Goal: Task Accomplishment & Management: Manage account settings

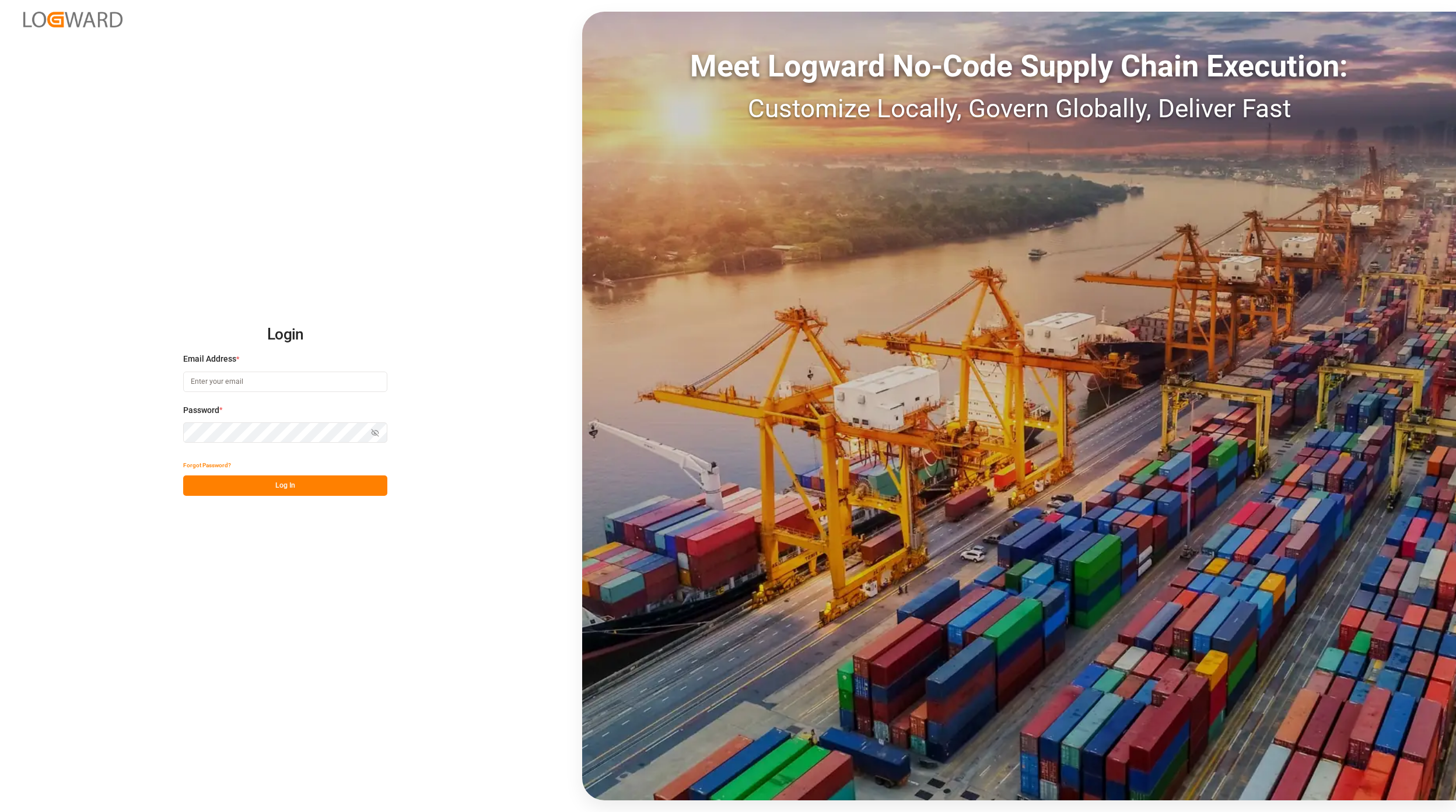
type input "[EMAIL_ADDRESS][PERSON_NAME][DOMAIN_NAME]"
click at [279, 485] on button "Log In" at bounding box center [285, 485] width 204 height 21
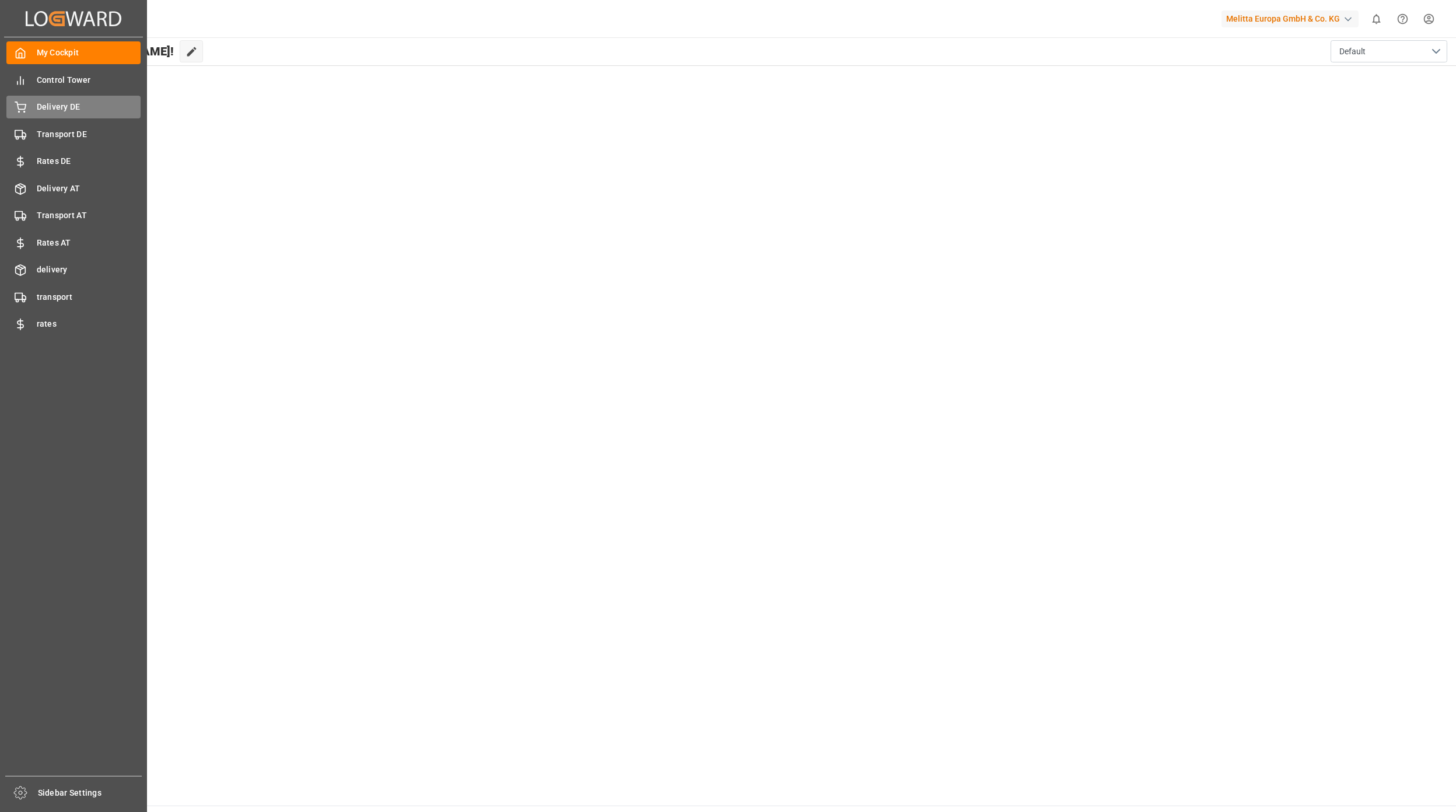
click at [43, 117] on div "Delivery DE Delivery DE" at bounding box center [73, 107] width 134 height 23
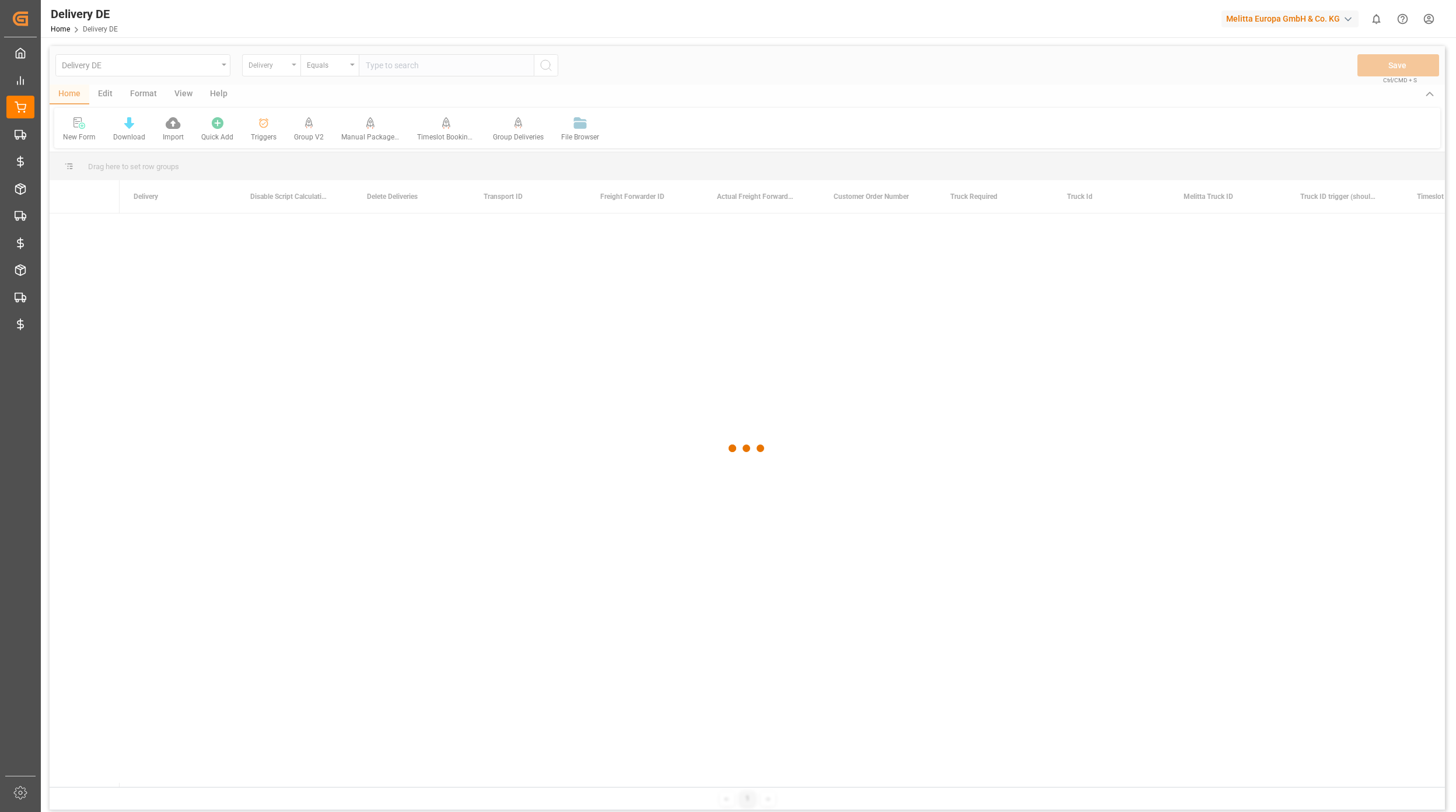
click at [281, 66] on div "Delivery" at bounding box center [269, 63] width 40 height 14
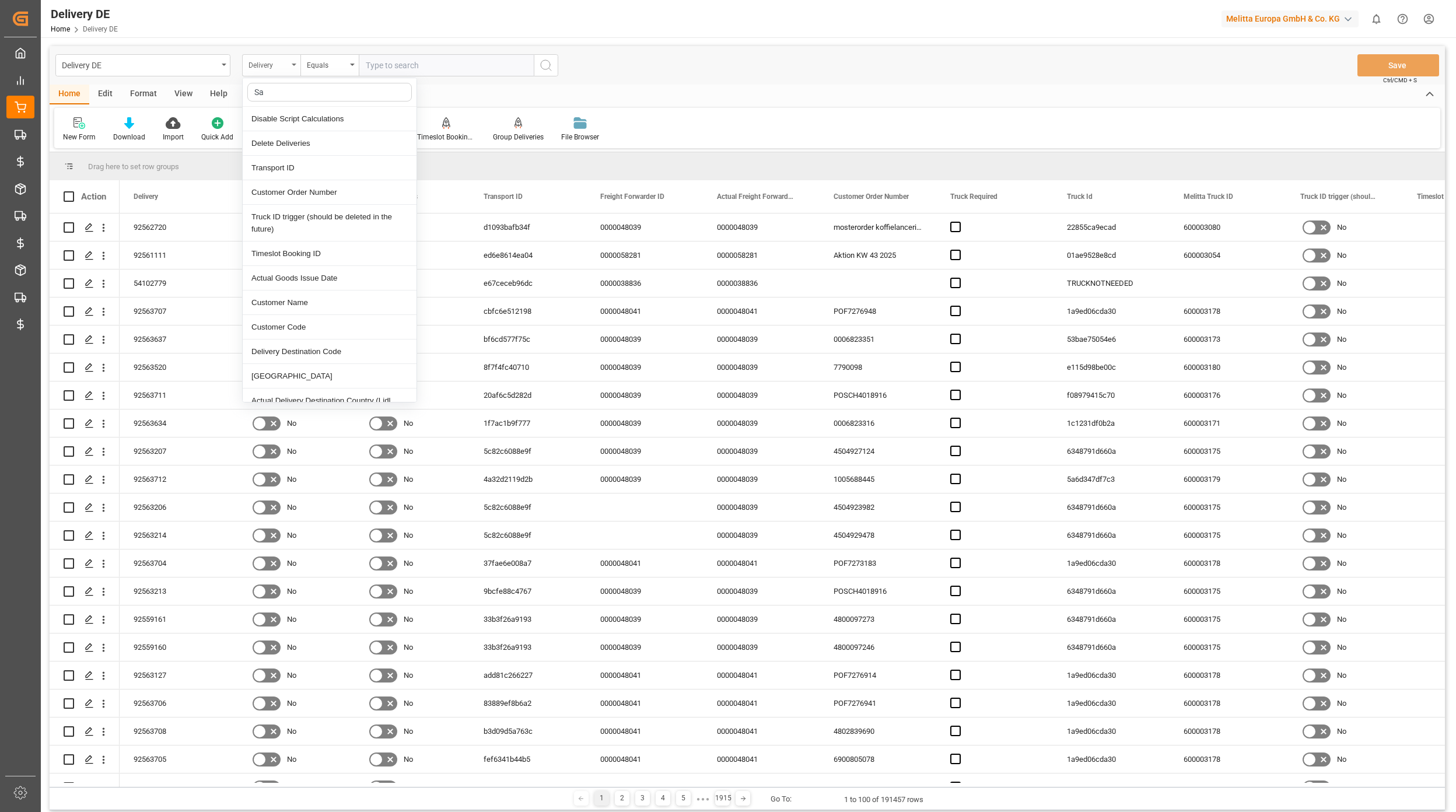
type input "Sal"
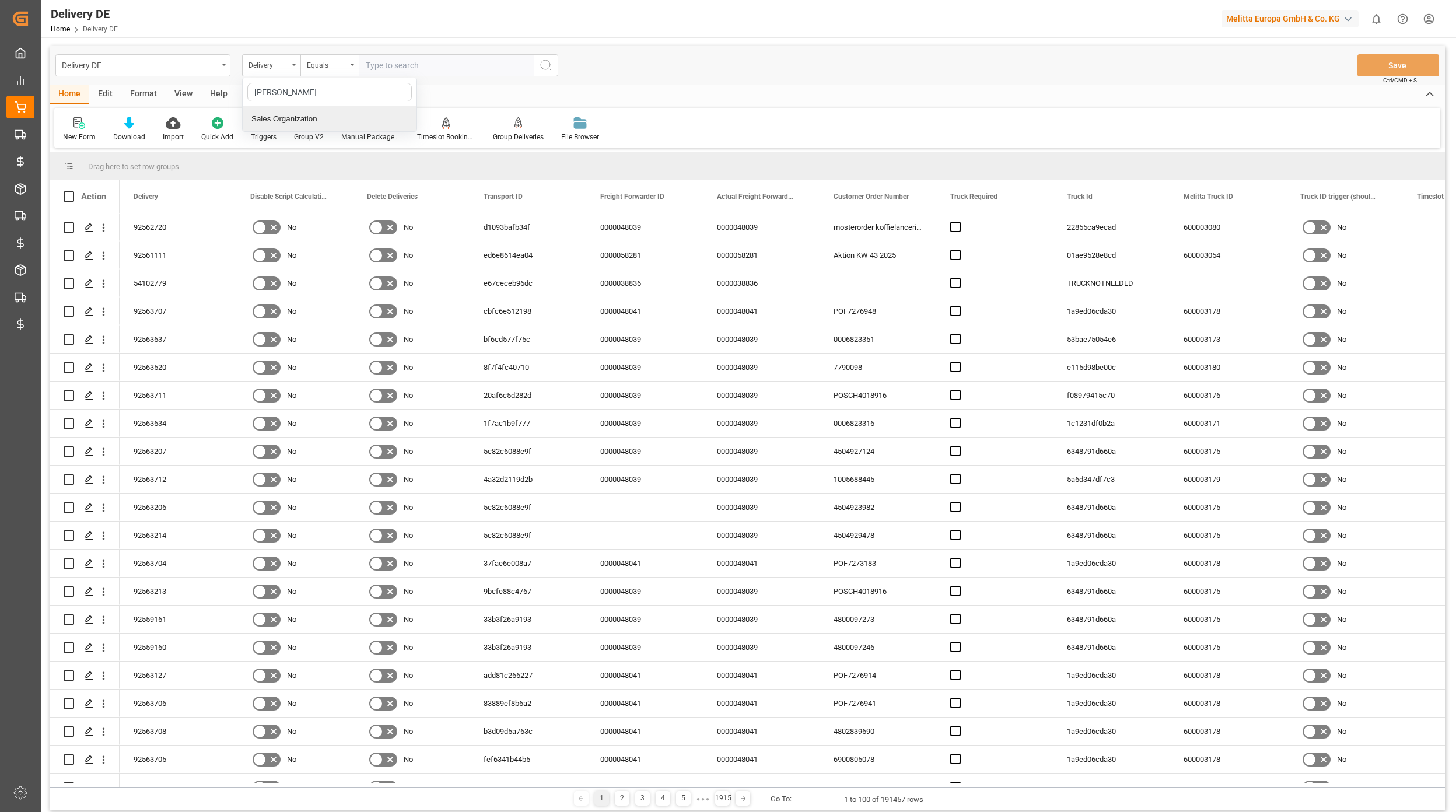
click at [322, 118] on div "Sales Organization" at bounding box center [330, 119] width 174 height 24
click at [415, 62] on input "text" at bounding box center [447, 65] width 175 height 22
type input "3"
click at [556, 59] on button "search button" at bounding box center [546, 65] width 24 height 22
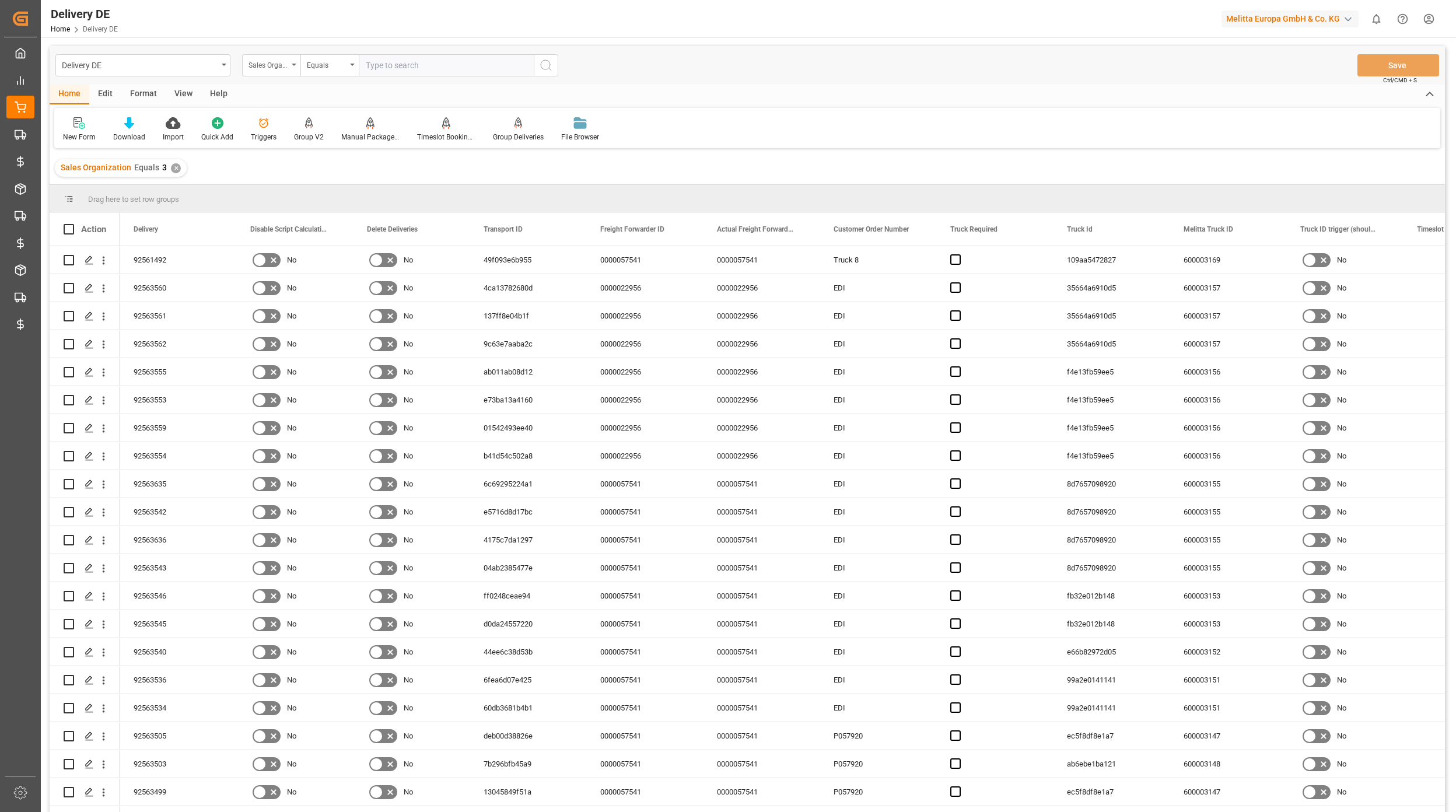
click at [271, 66] on div "Sales Organization" at bounding box center [269, 63] width 40 height 14
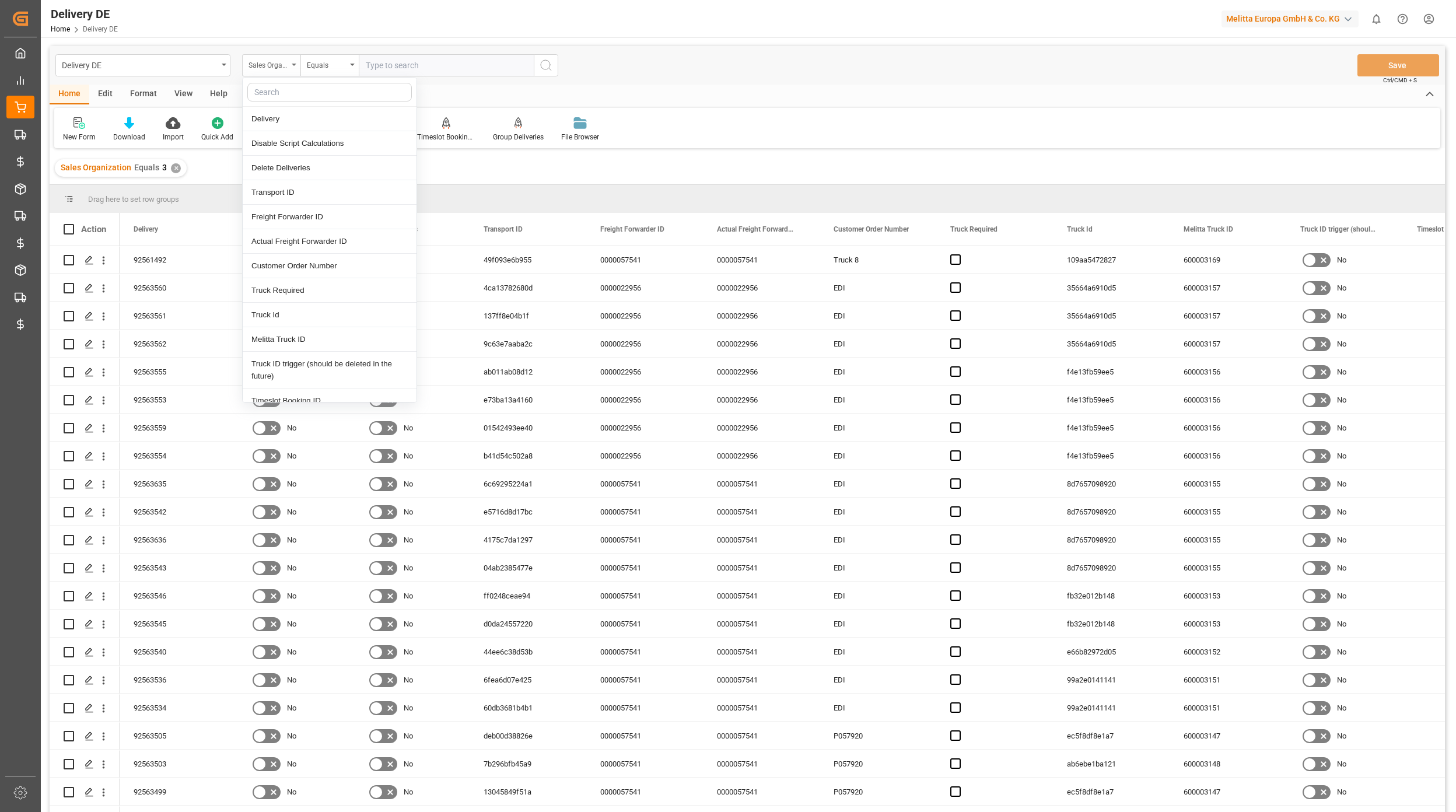
type input "3"
type input "es"
click at [302, 321] on div "Est Pallet Pl" at bounding box center [330, 327] width 174 height 24
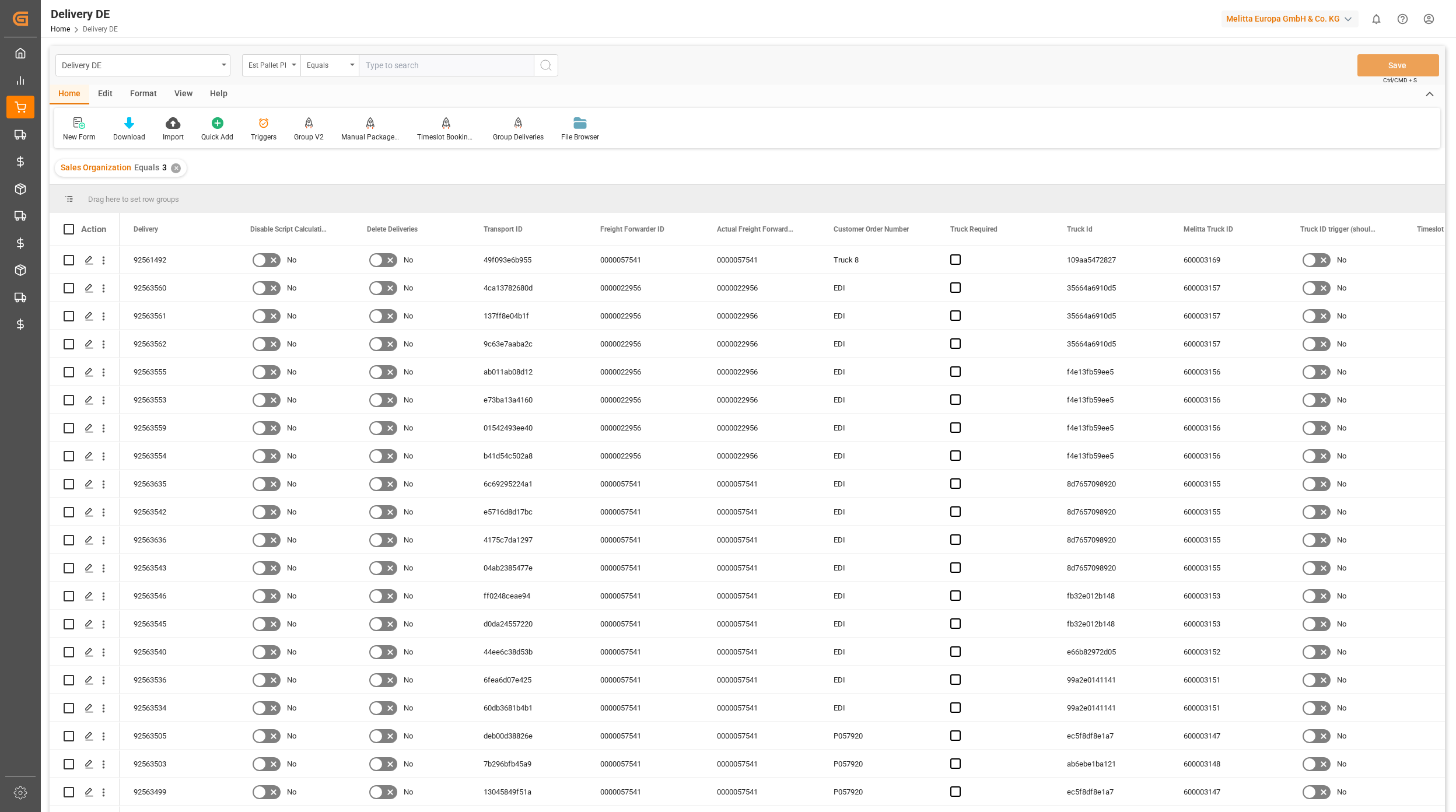
click at [401, 66] on input "number" at bounding box center [447, 65] width 175 height 22
type input "33"
click at [176, 253] on div "92561492" at bounding box center [178, 260] width 117 height 27
click at [88, 262] on icon "Press SPACE to select this row." at bounding box center [89, 260] width 9 height 9
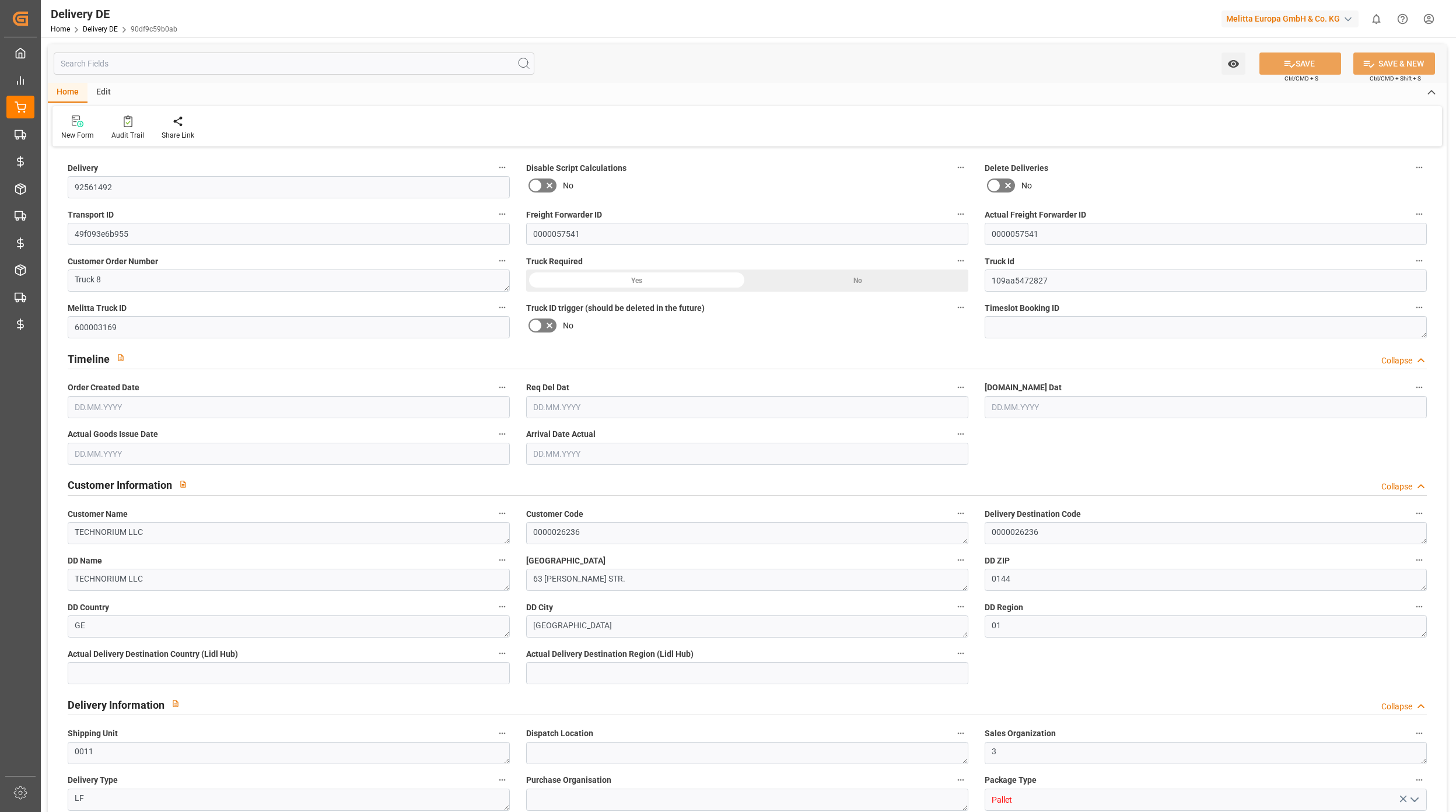
type input "0"
type input "33"
type input "6179.268"
type input "7891"
type input "51673.296"
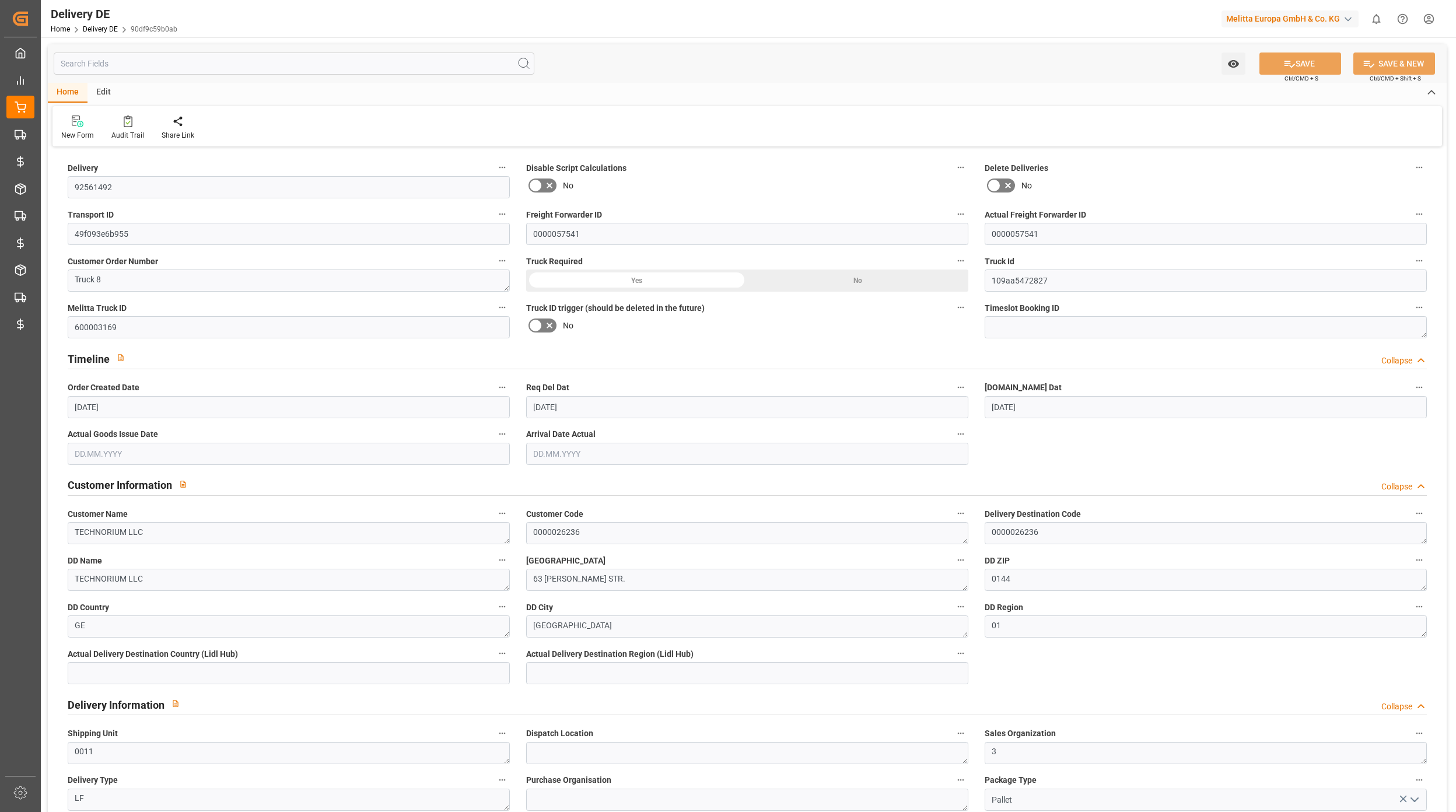
type input "[DATE]"
click at [192, 54] on input "text" at bounding box center [293, 63] width 481 height 22
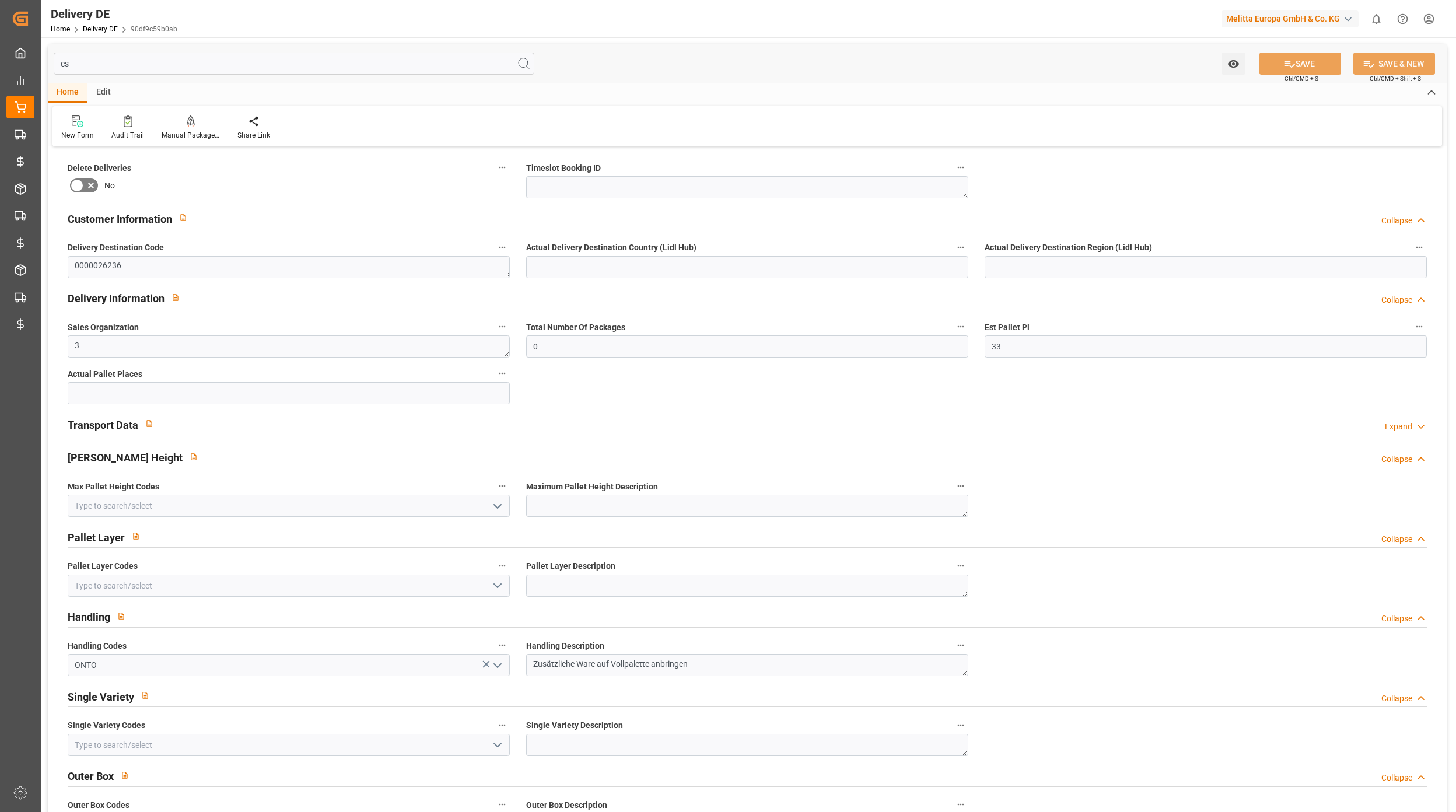
drag, startPoint x: 155, startPoint y: 62, endPoint x: 86, endPoint y: 63, distance: 69.0
click at [88, 63] on input "es" at bounding box center [293, 63] width 481 height 22
type input "e"
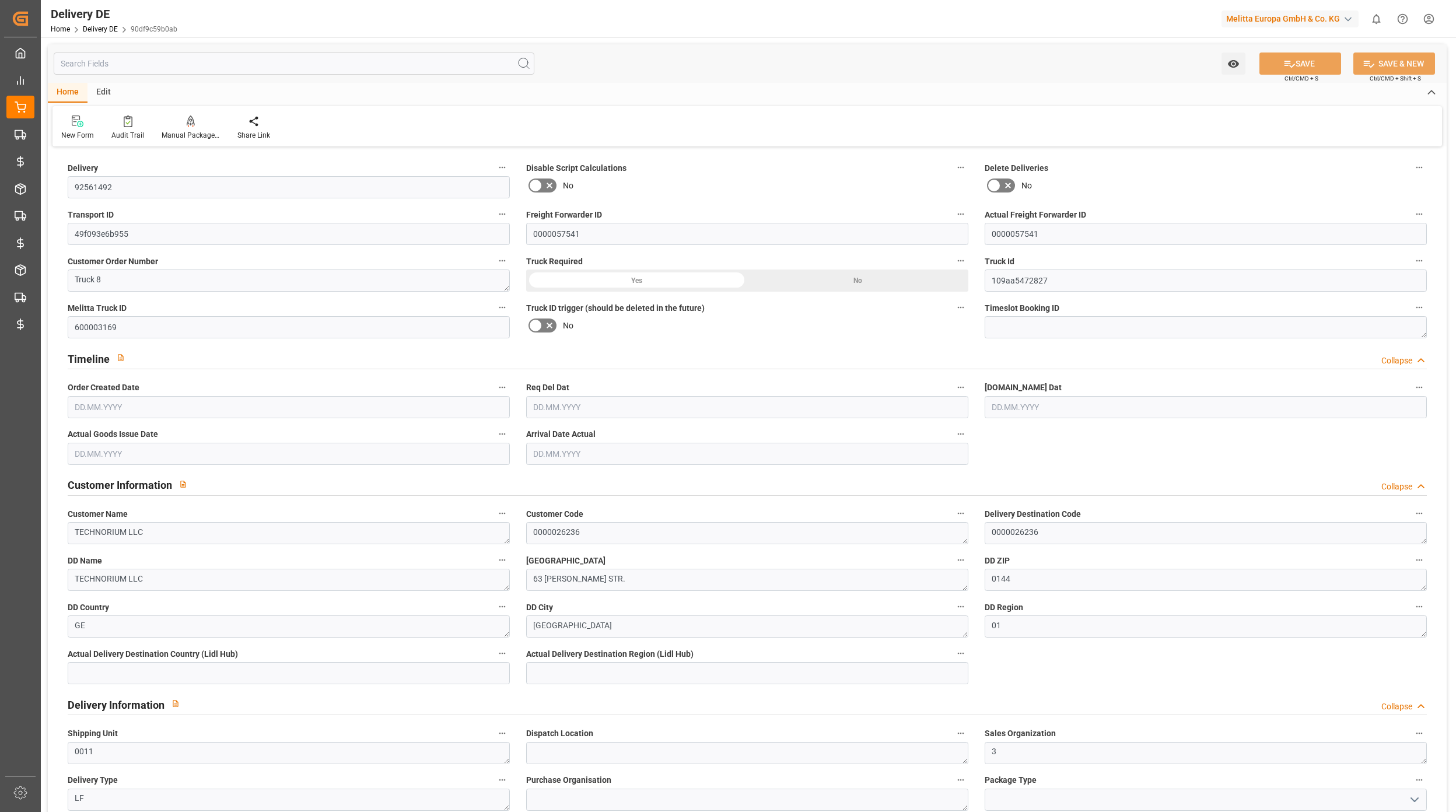
type input "Pallet"
type input "6179.268"
type input "7891"
type input "51673.296"
type input "[DATE]"
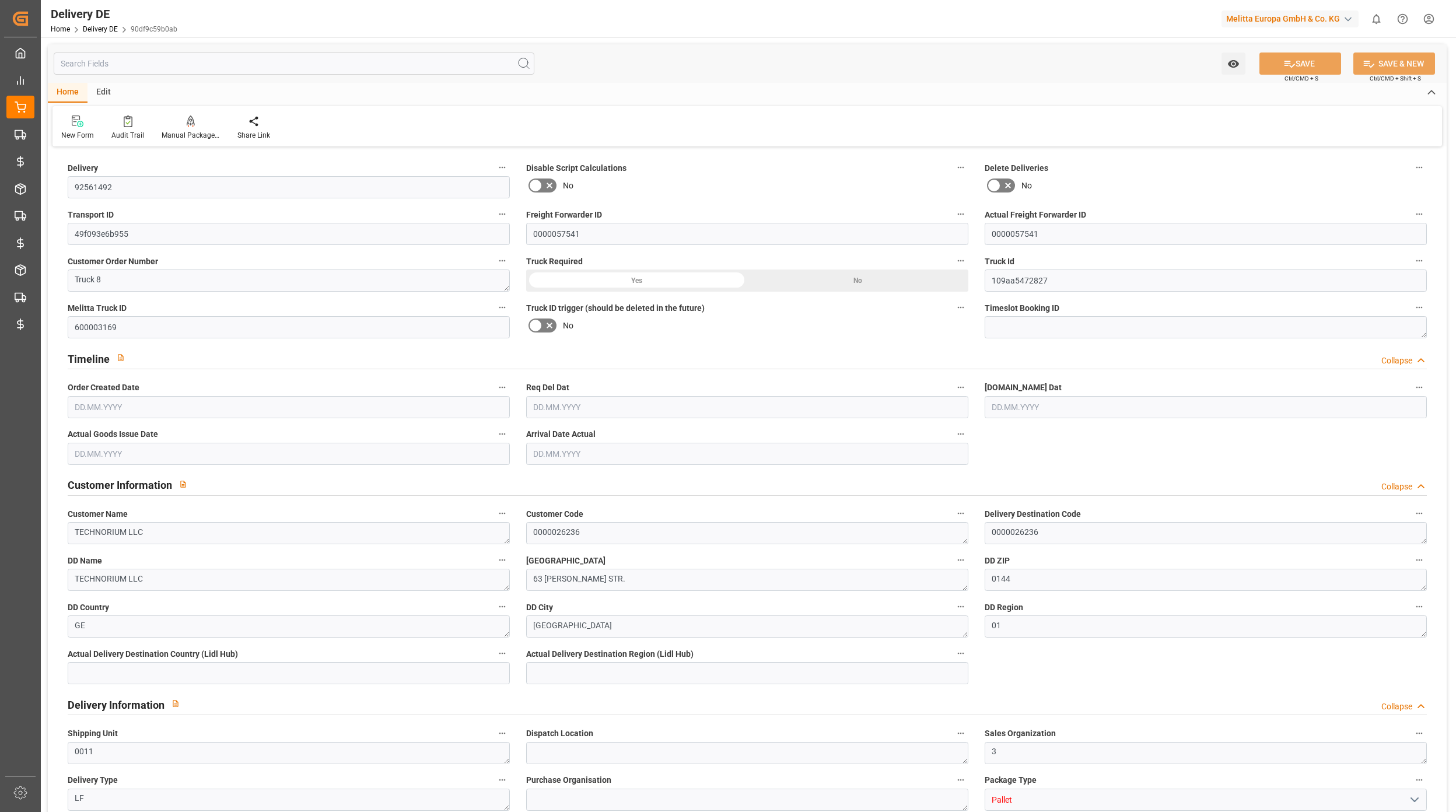
type input "[DATE]"
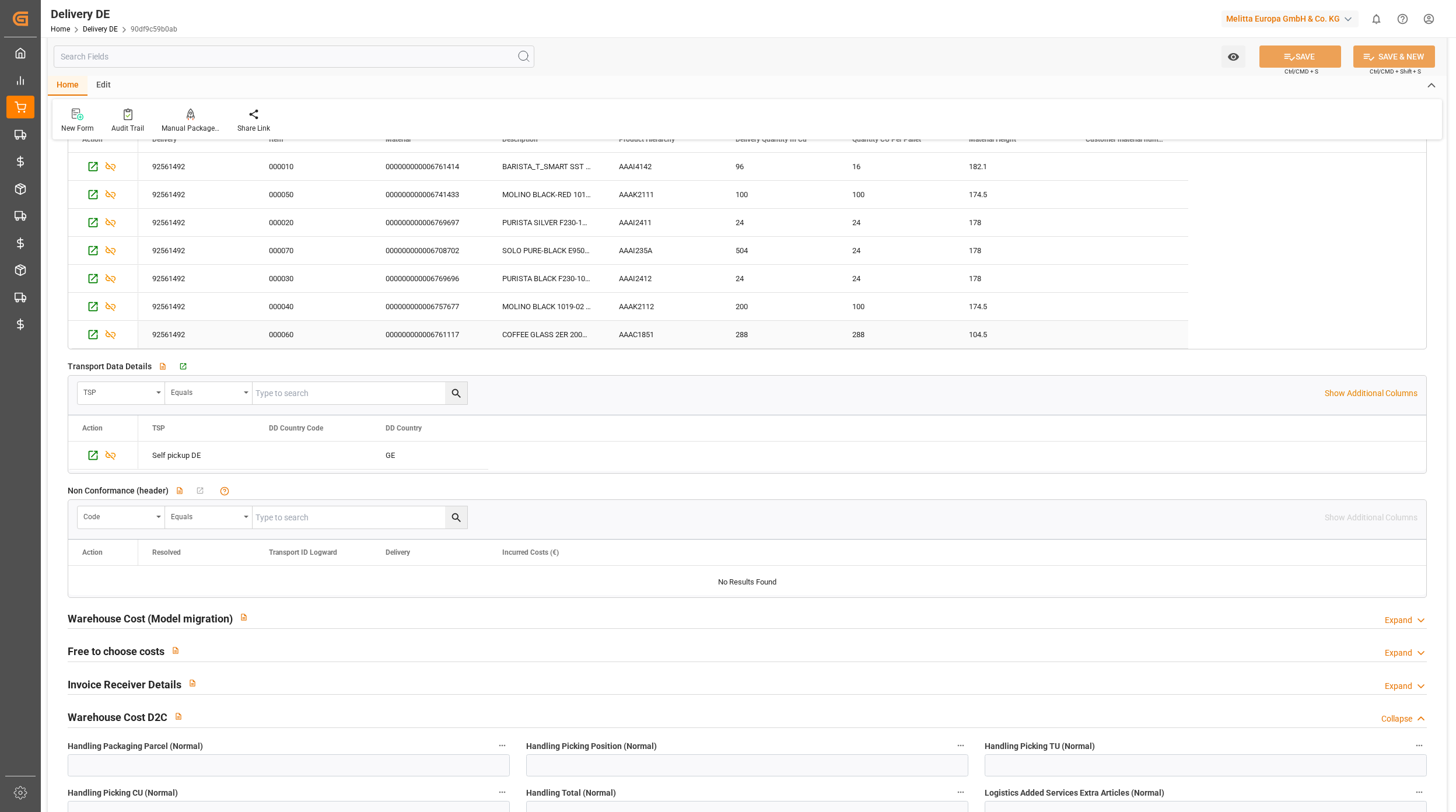
scroll to position [1867, 0]
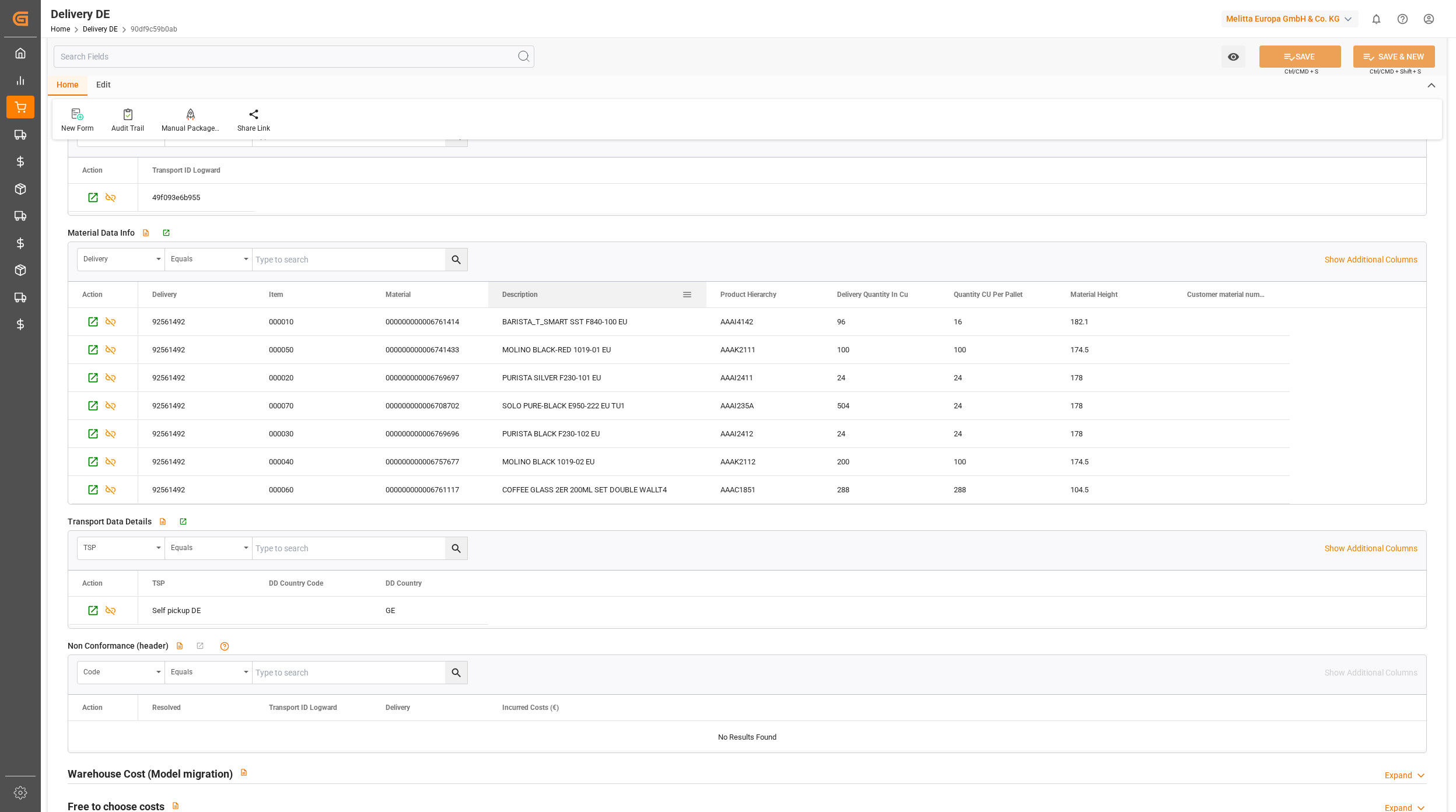
drag, startPoint x: 603, startPoint y: 299, endPoint x: 704, endPoint y: 298, distance: 101.0
click at [704, 298] on div at bounding box center [706, 295] width 5 height 26
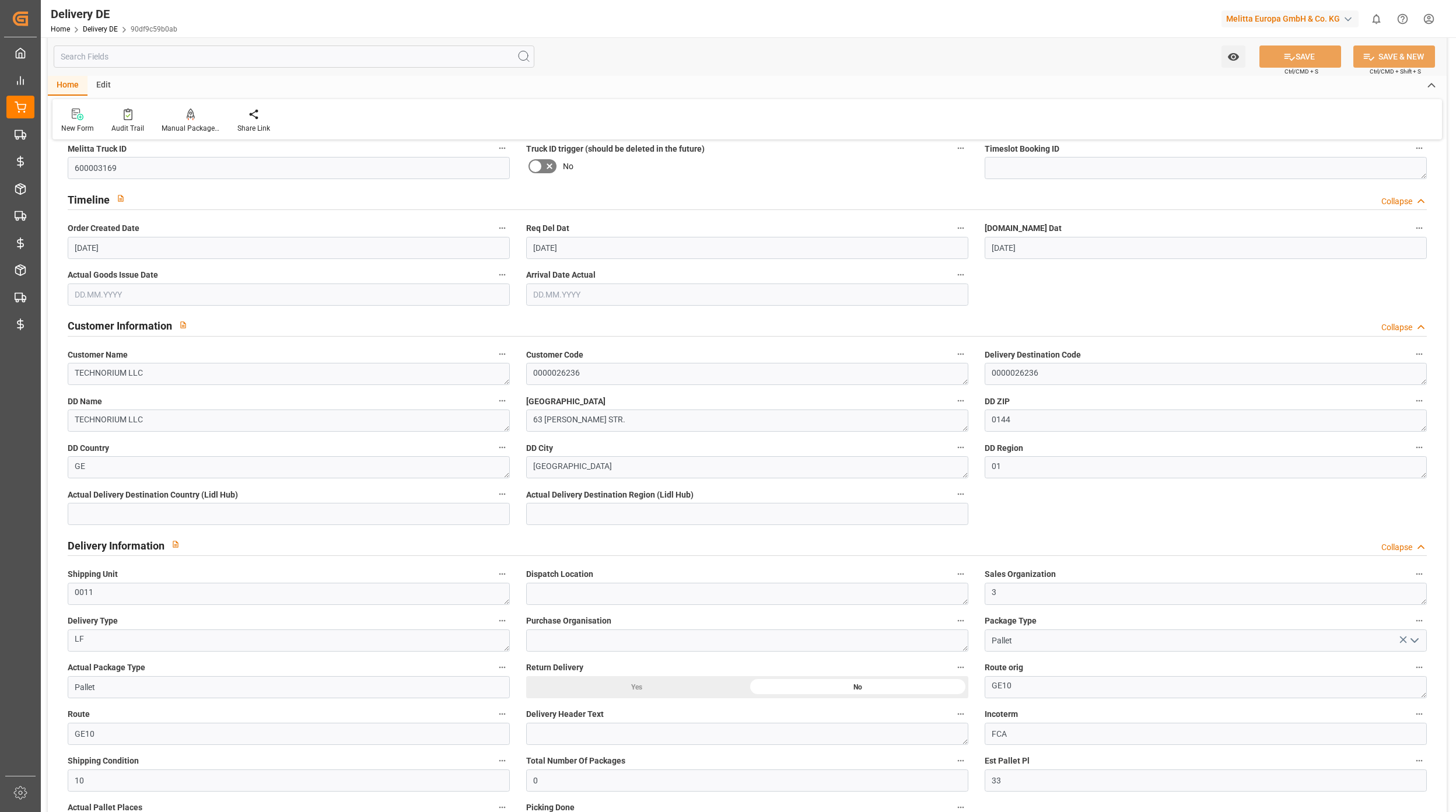
scroll to position [0, 0]
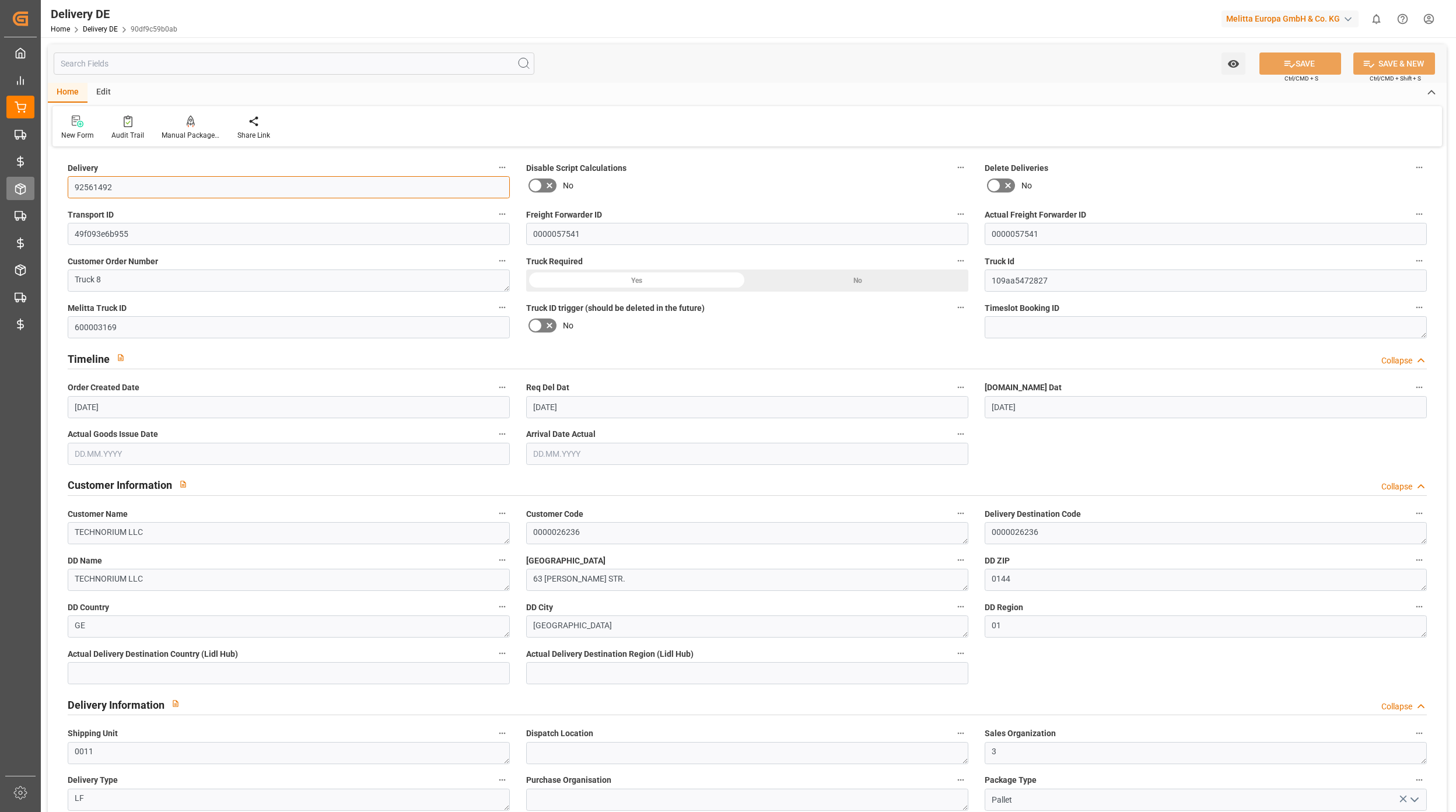
drag, startPoint x: 133, startPoint y: 179, endPoint x: 34, endPoint y: 180, distance: 99.0
click at [36, 179] on div "Created by potrace 1.15, written by Peter Selinger 2001-2017 Created by potrace…" at bounding box center [728, 406] width 1456 height 812
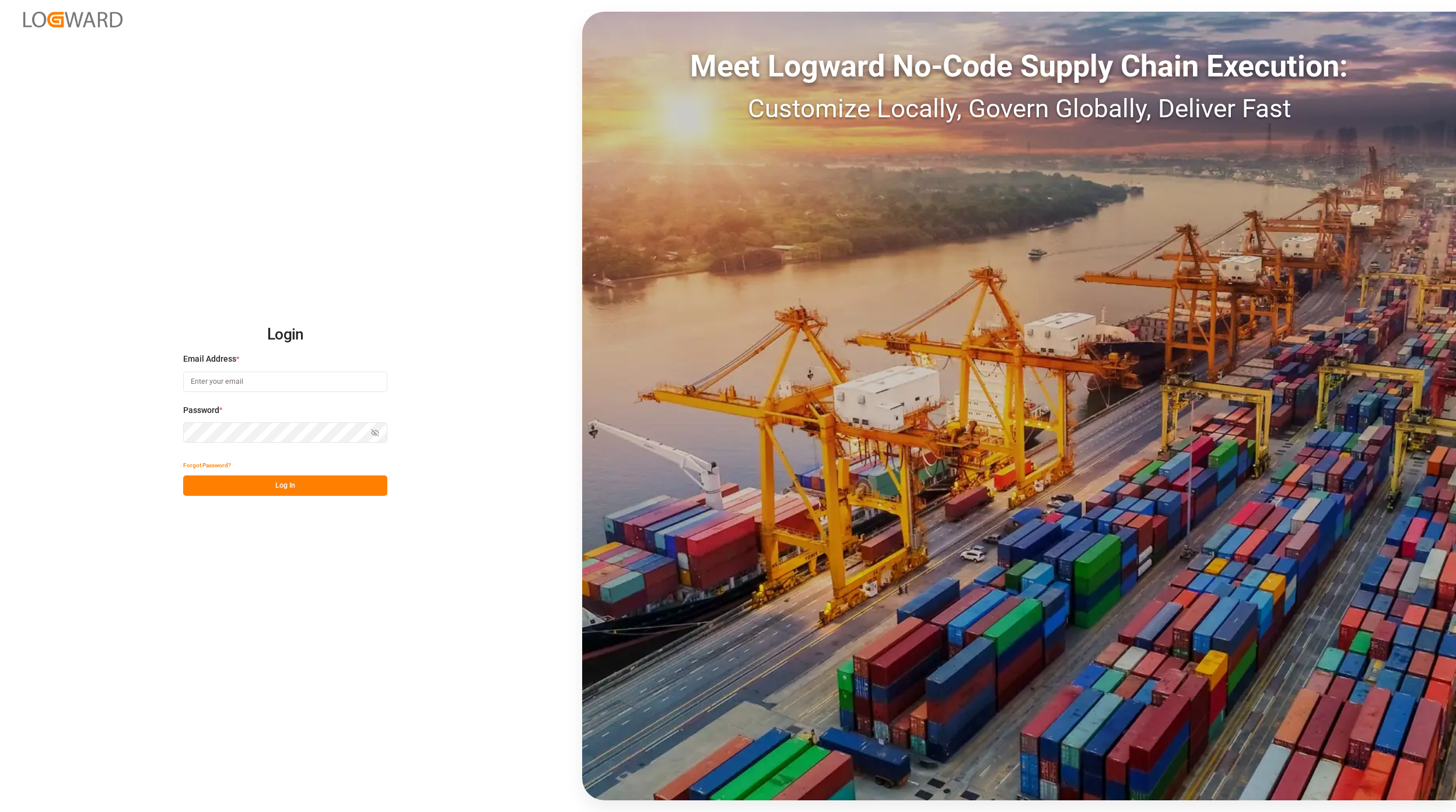
type input "[EMAIL_ADDRESS][DOMAIN_NAME]"
click at [295, 491] on button "Log In" at bounding box center [285, 485] width 204 height 21
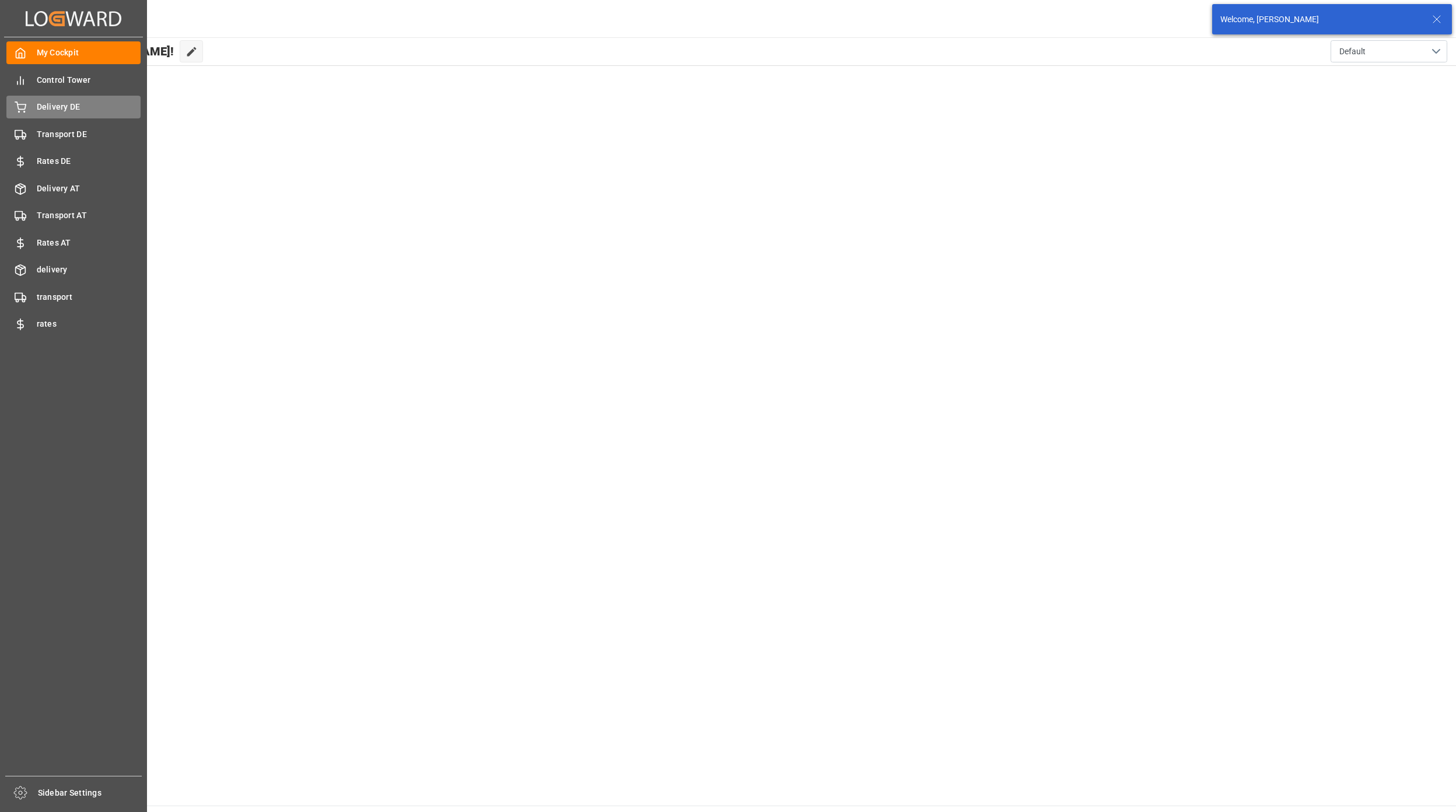
click at [43, 113] on span "Delivery DE" at bounding box center [89, 107] width 105 height 12
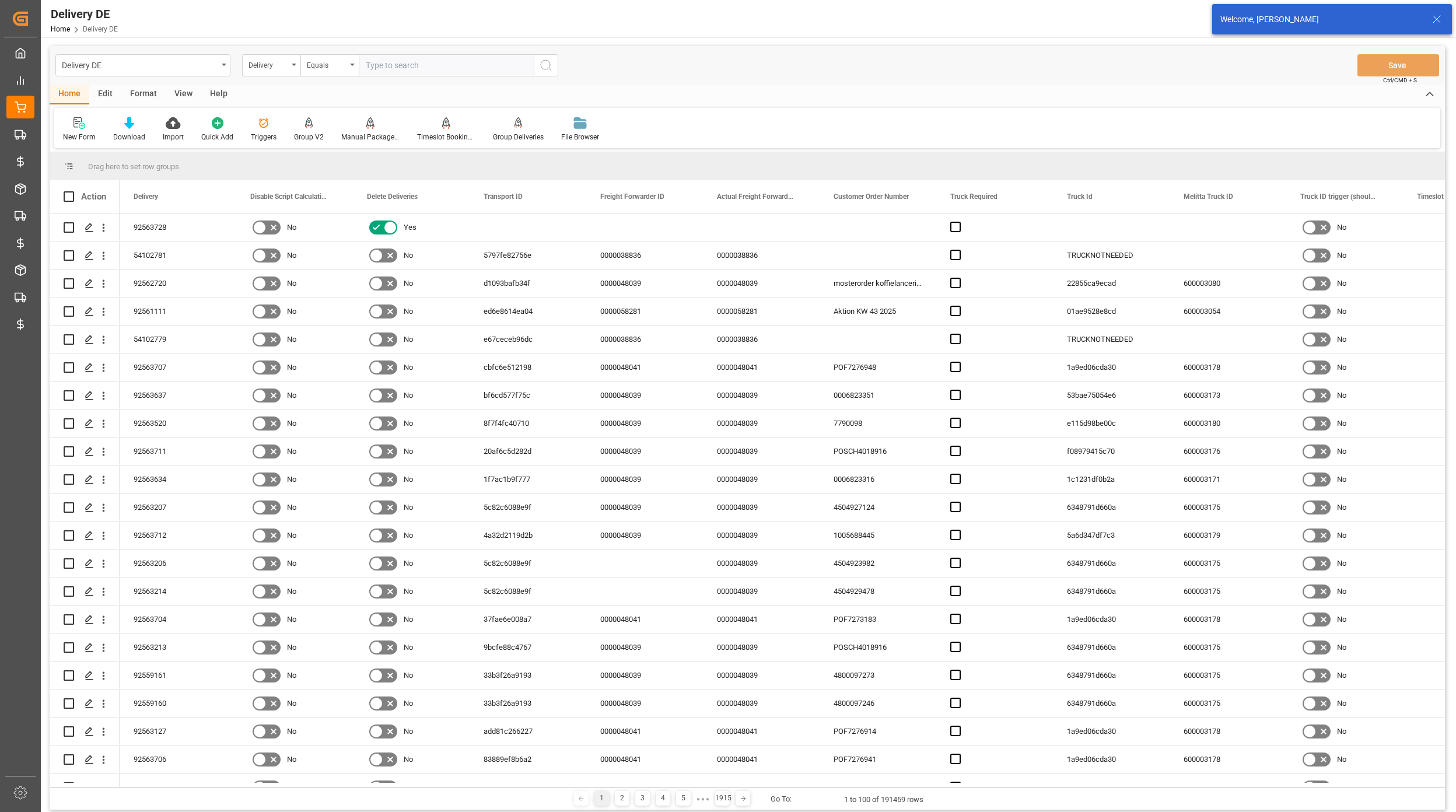
click at [287, 71] on div "Delivery" at bounding box center [271, 65] width 58 height 22
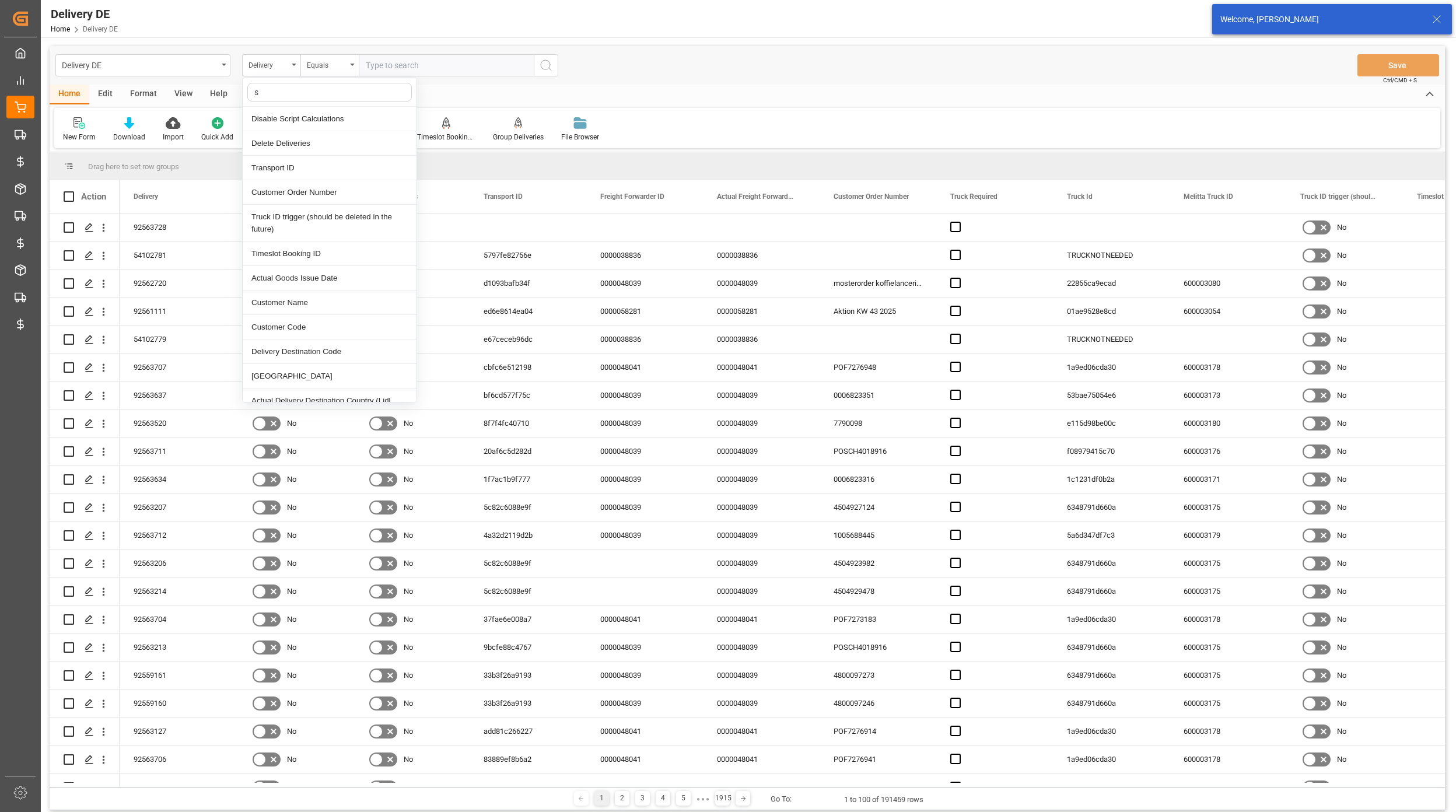
type input "sa"
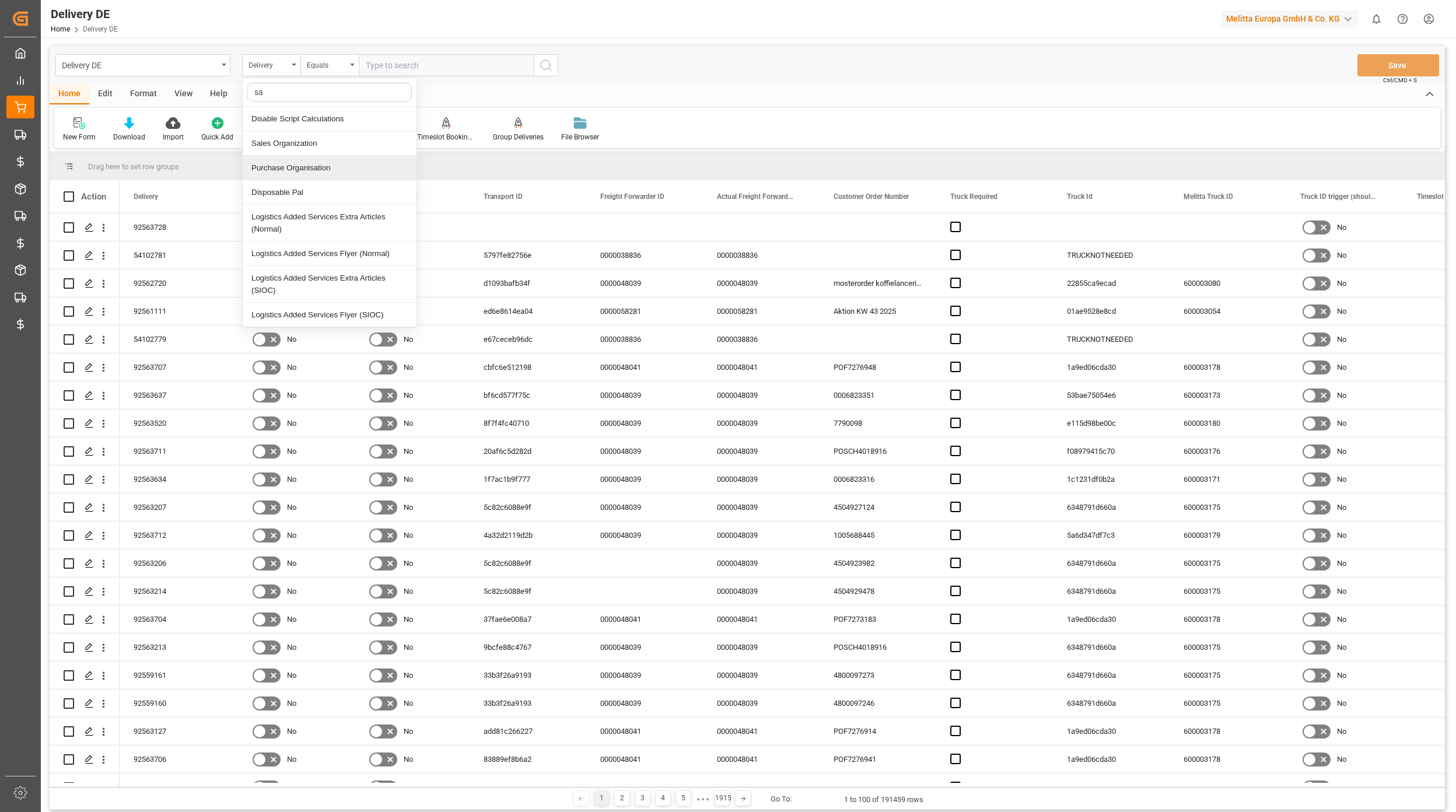
click at [299, 143] on div "Sales Organization" at bounding box center [330, 143] width 174 height 24
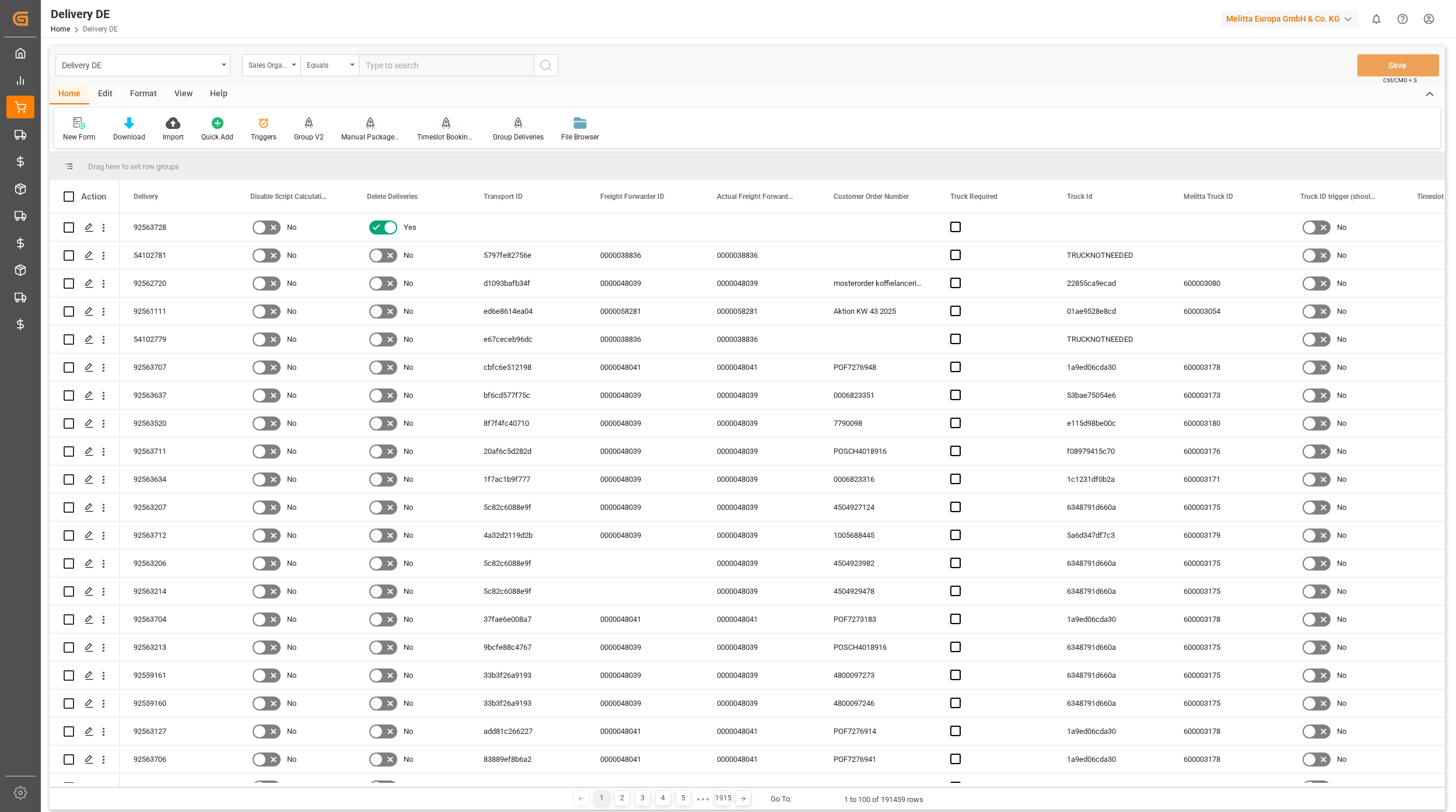
click at [401, 66] on input "text" at bounding box center [447, 65] width 175 height 22
type input "1"
click at [567, 63] on div "Delivery DE Sales Organization Equals 1 Save Ctrl/CMD + S" at bounding box center [747, 66] width 1395 height 38
click at [546, 78] on div "Delivery DE Sales Organization Equals 1 Save Ctrl/CMD + S" at bounding box center [747, 66] width 1395 height 38
click at [540, 58] on icon "search button" at bounding box center [546, 66] width 14 height 14
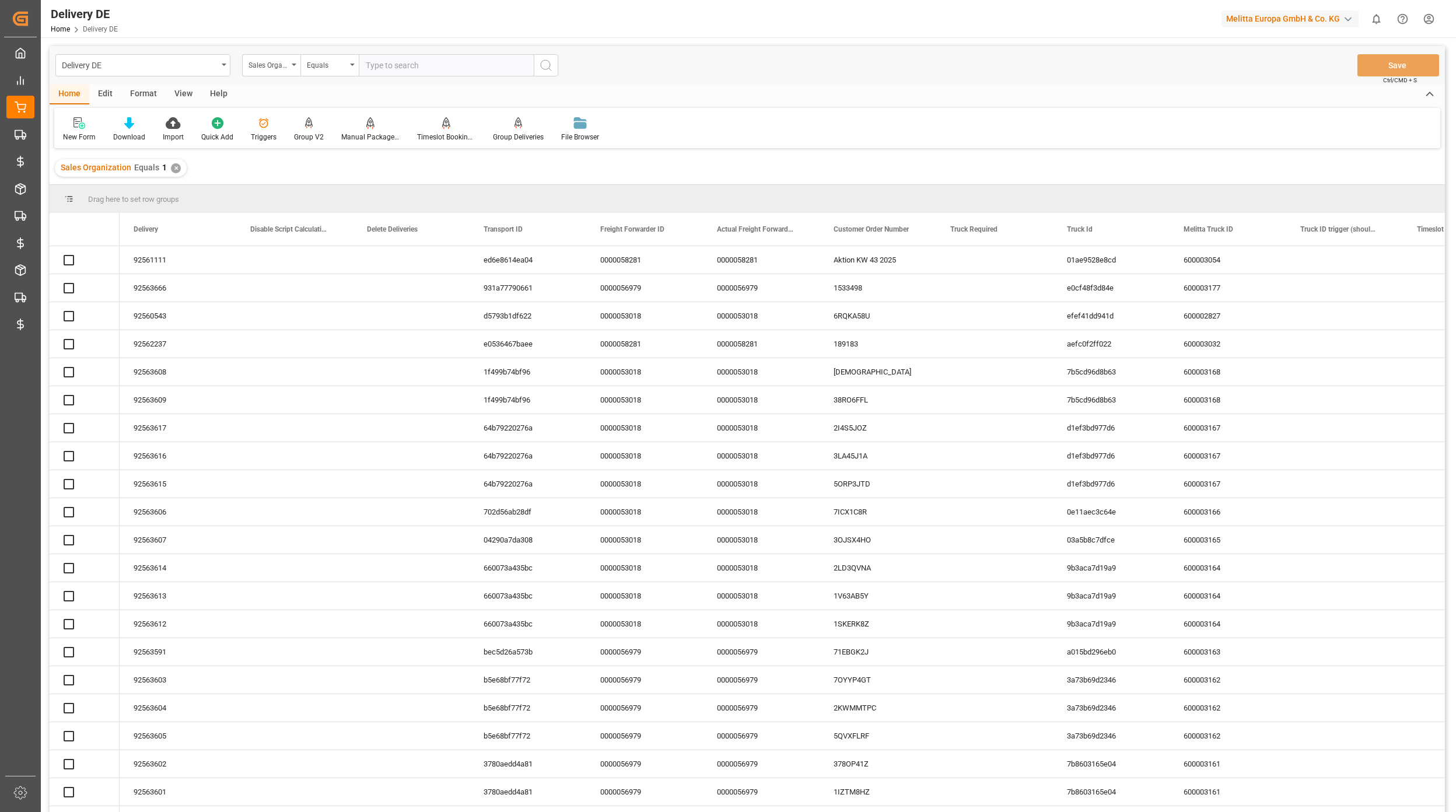
click at [281, 70] on div "Sales Organization" at bounding box center [269, 63] width 40 height 14
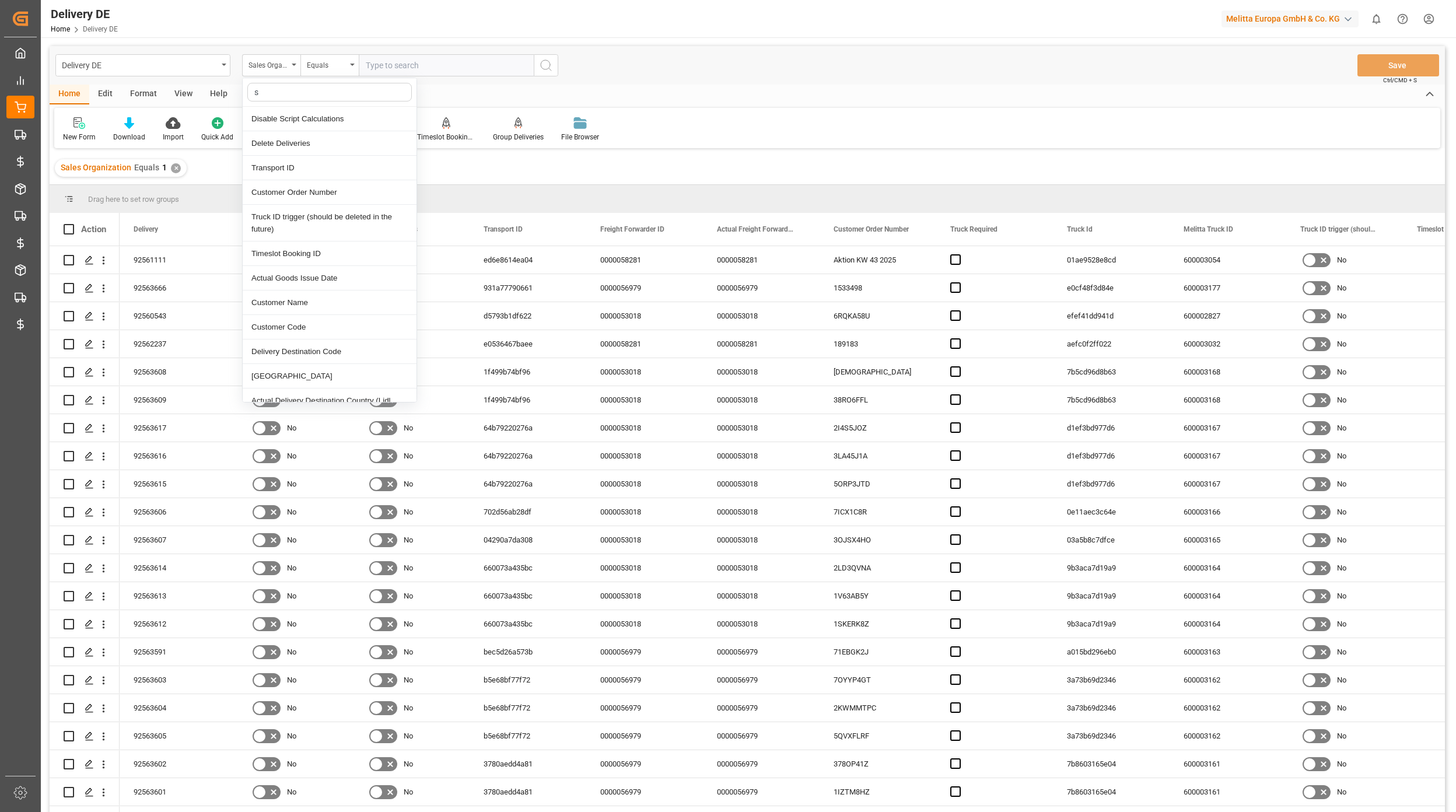
type input "st"
click at [297, 297] on div "Est Pallet Pl" at bounding box center [330, 303] width 174 height 24
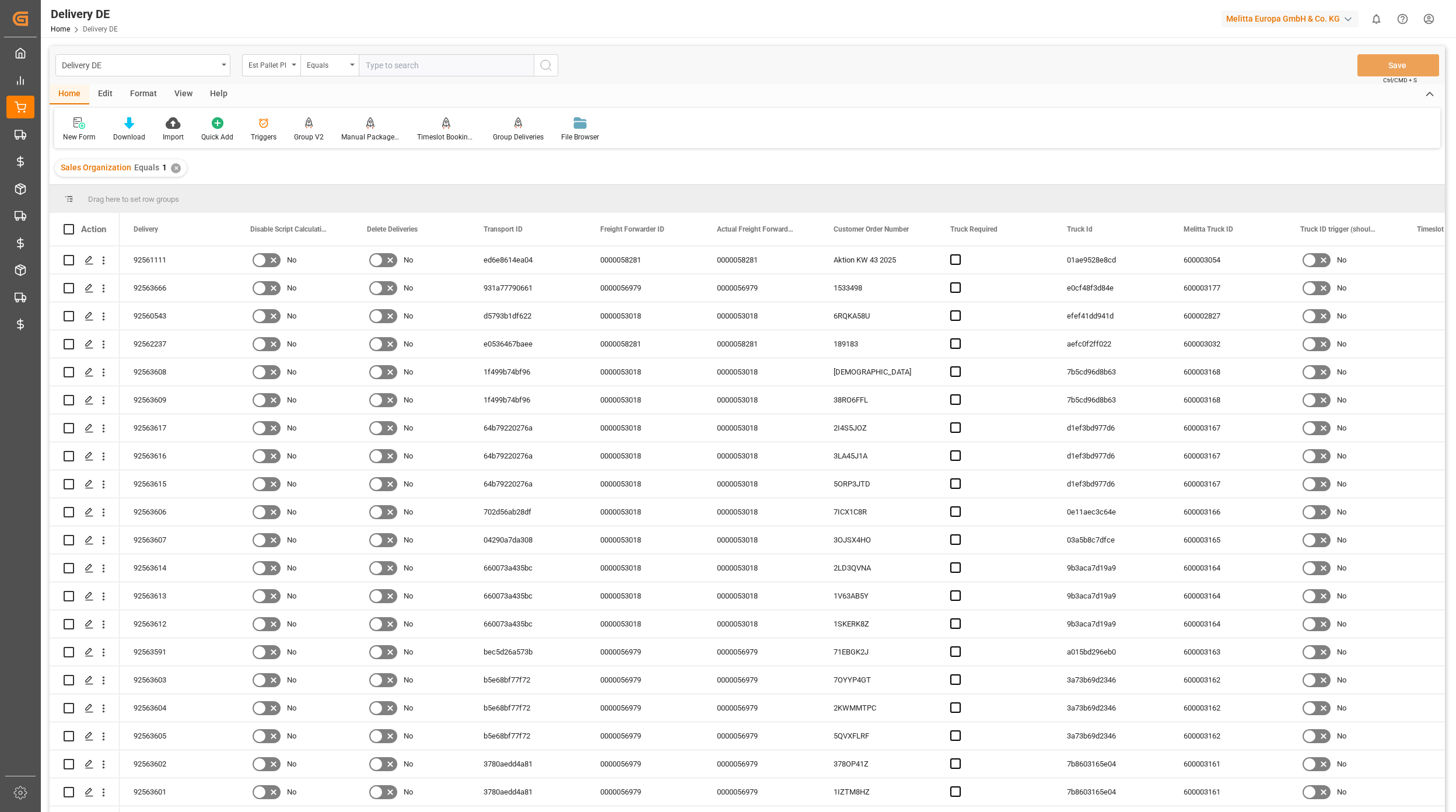
click at [417, 61] on input "number" at bounding box center [447, 65] width 175 height 22
type input "26"
click at [91, 264] on icon "Press SPACE to select this row." at bounding box center [89, 260] width 9 height 9
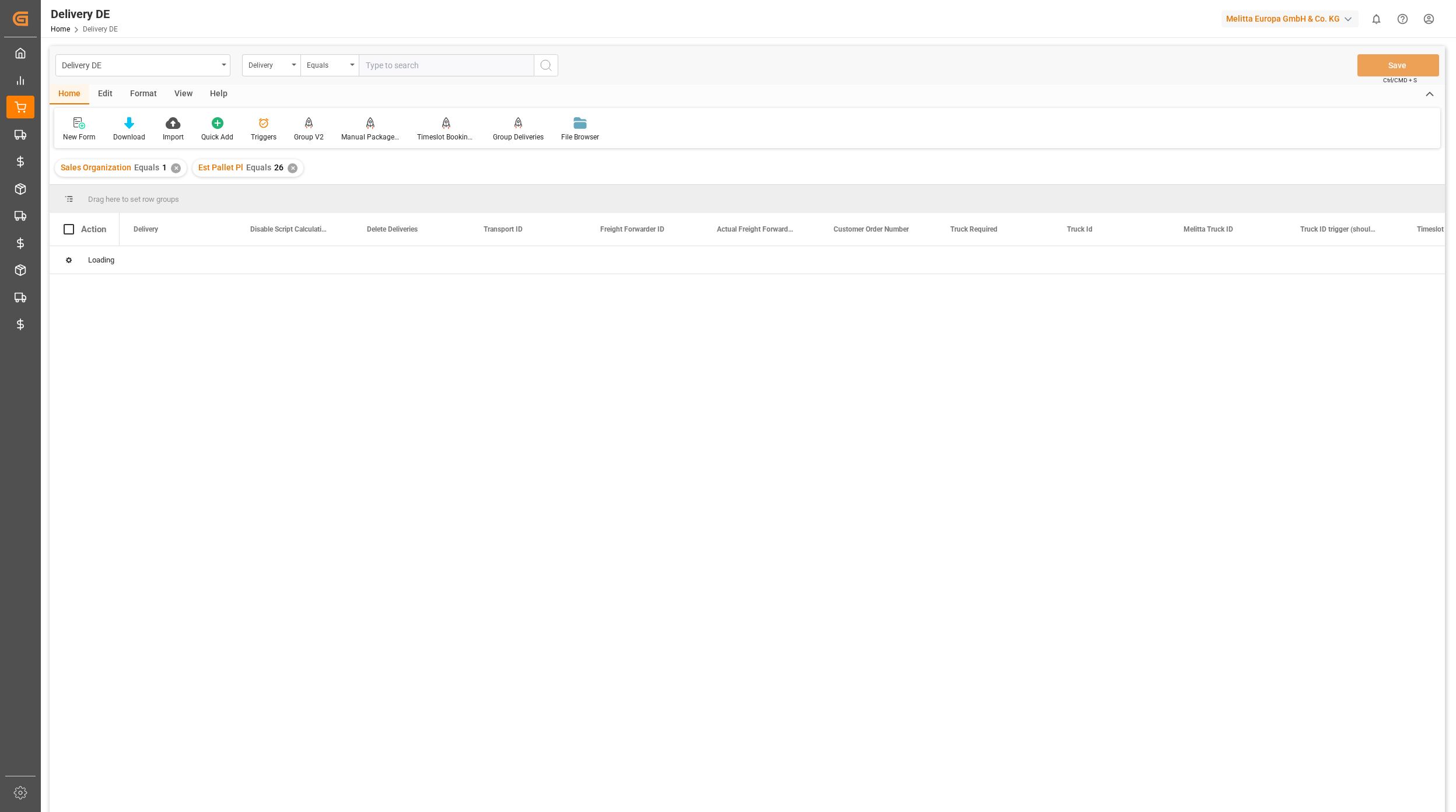
click at [290, 170] on div "✕" at bounding box center [293, 168] width 10 height 10
click at [263, 79] on div at bounding box center [747, 449] width 1395 height 805
click at [269, 70] on div "Delivery" at bounding box center [269, 63] width 40 height 14
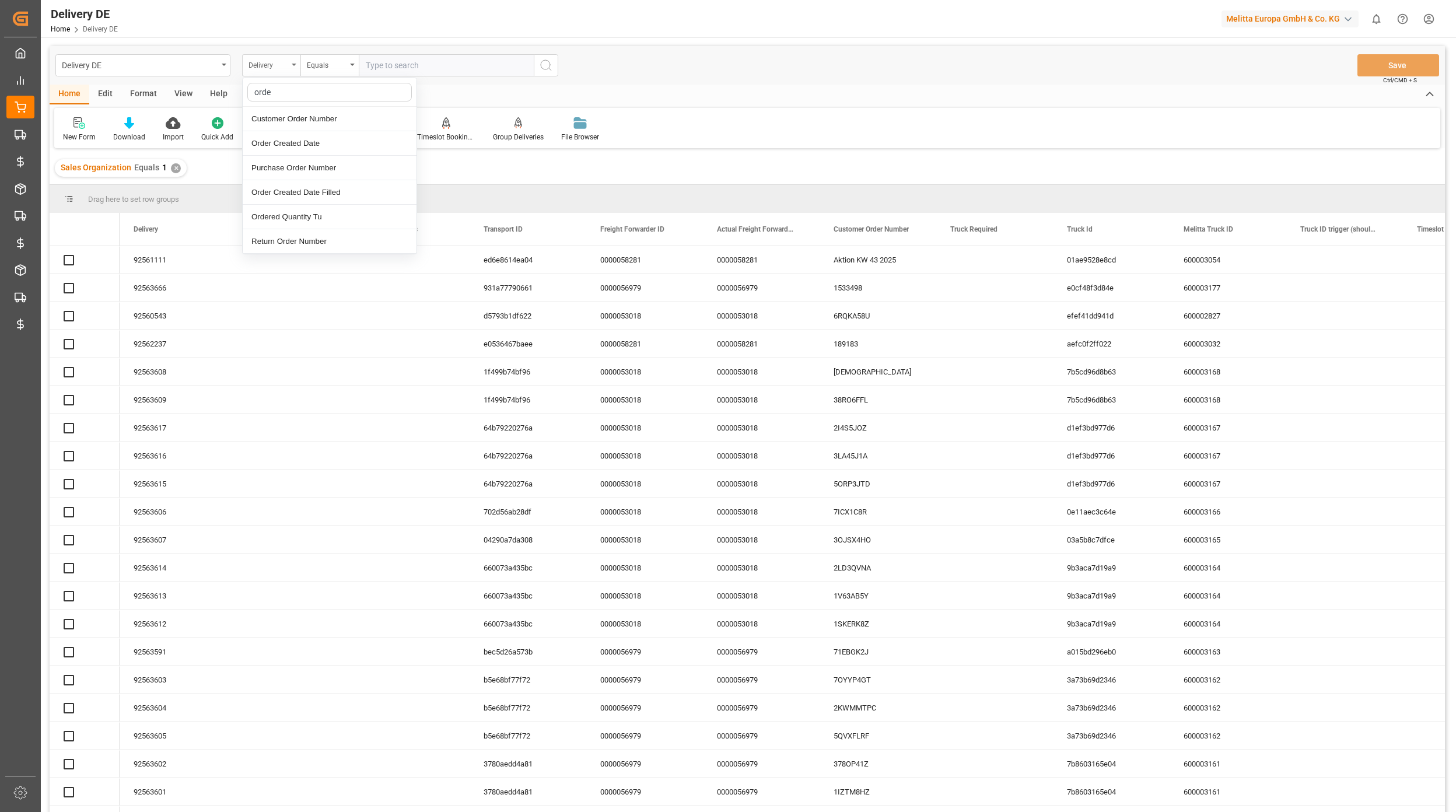
type input "order"
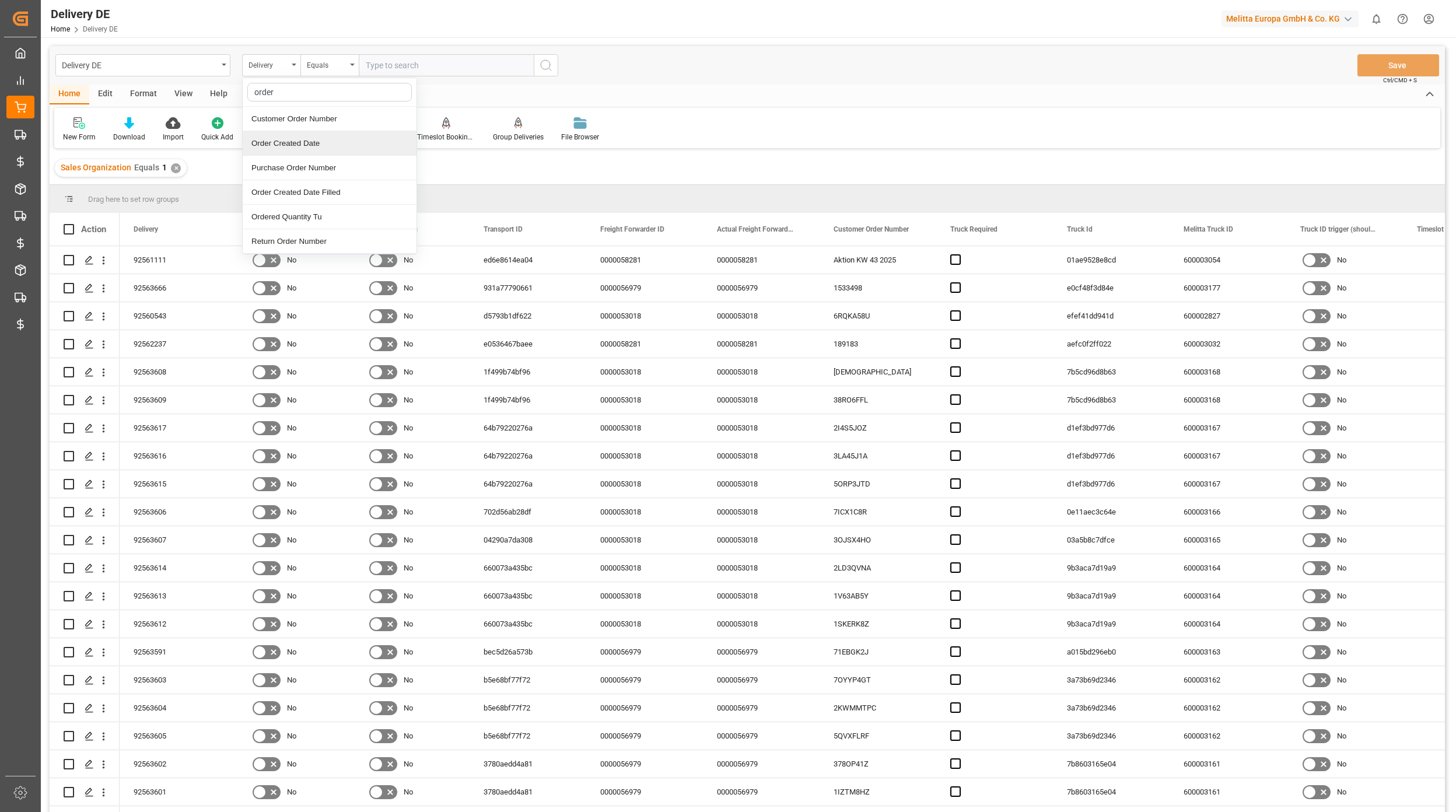
click at [331, 131] on div "Order Created Date" at bounding box center [330, 143] width 174 height 24
click at [375, 66] on input "text" at bounding box center [447, 65] width 175 height 22
click at [365, 93] on button "Previous Month" at bounding box center [369, 92] width 7 height 7
click at [440, 205] on span "25" at bounding box center [442, 204] width 8 height 8
type input "[DATE]"
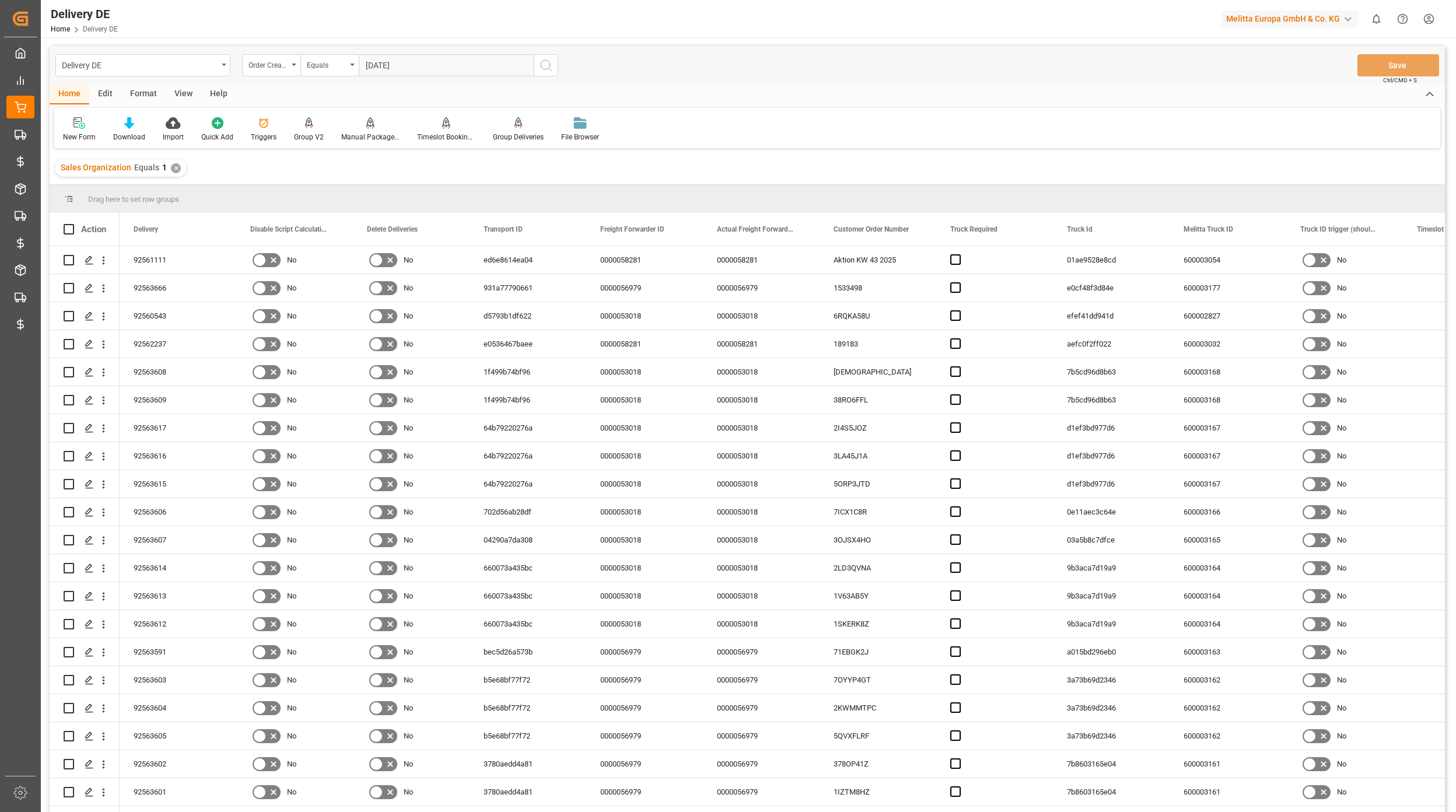
click at [553, 66] on button "search button" at bounding box center [546, 65] width 24 height 22
click at [272, 61] on div "Order Created Date" at bounding box center [269, 63] width 40 height 14
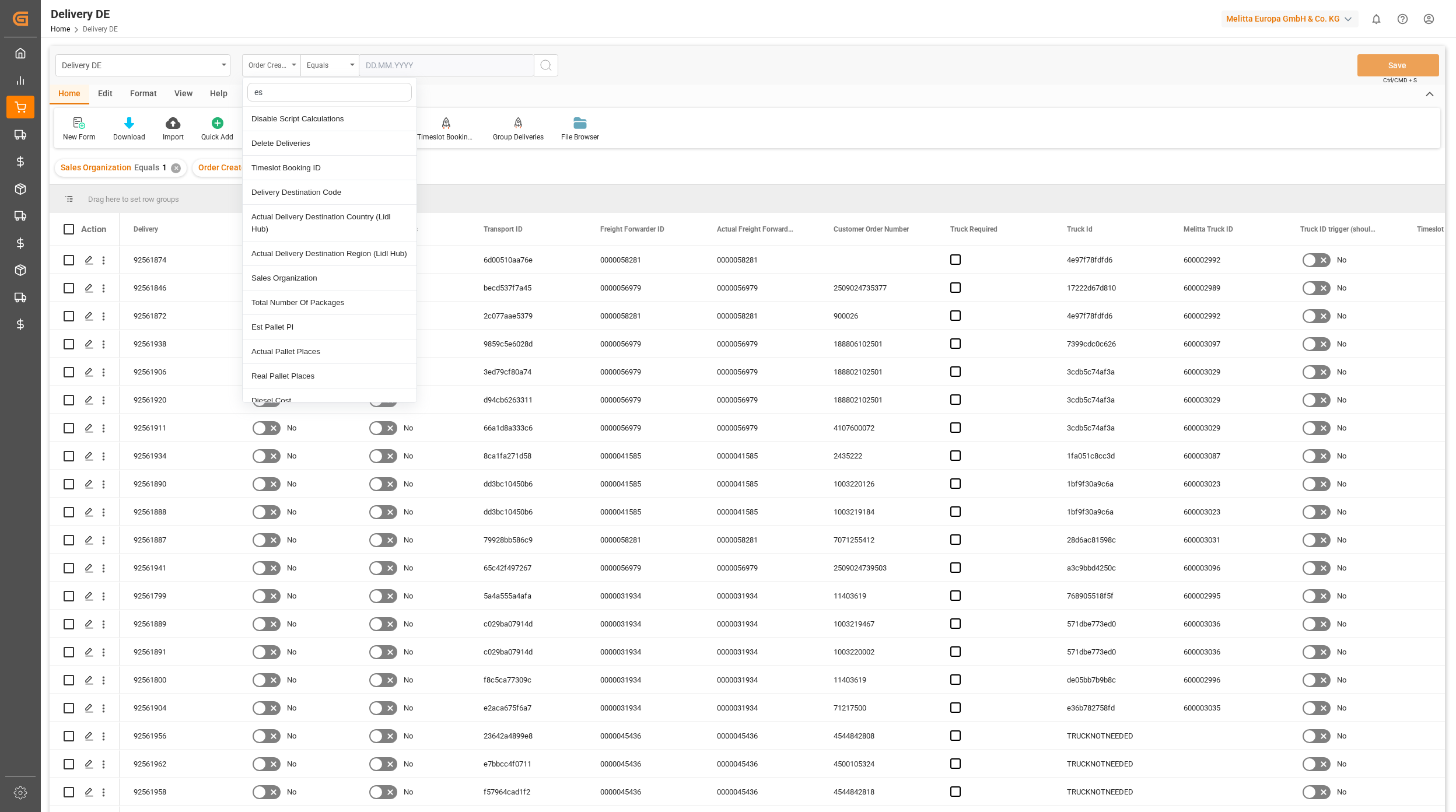
type input "est"
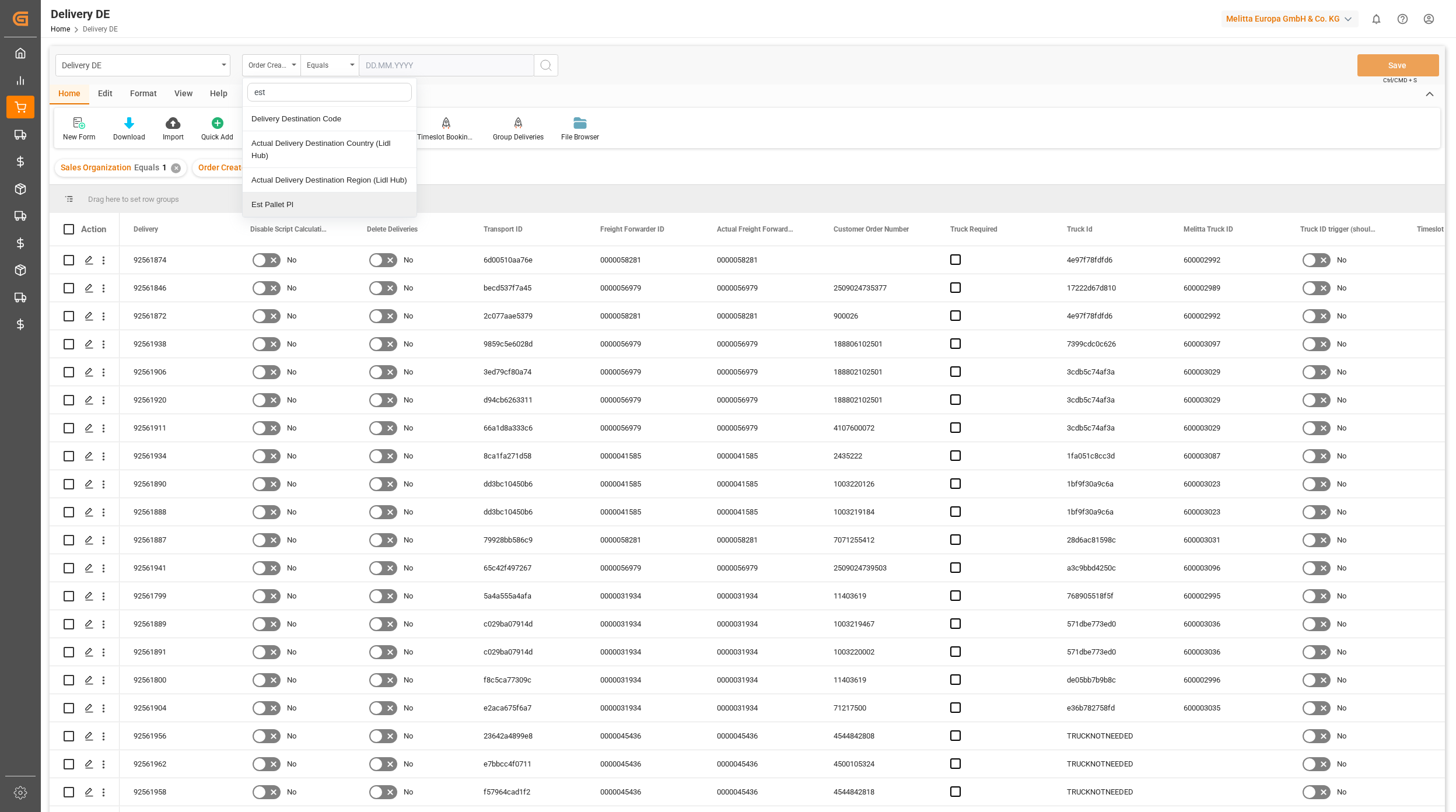
click at [305, 205] on div "Est Pallet Pl" at bounding box center [330, 204] width 174 height 24
click at [323, 57] on div "Equals" at bounding box center [327, 63] width 40 height 14
click at [340, 227] on div "Greater than" at bounding box center [388, 217] width 174 height 24
click at [392, 64] on input "number" at bounding box center [447, 65] width 175 height 22
type input "5"
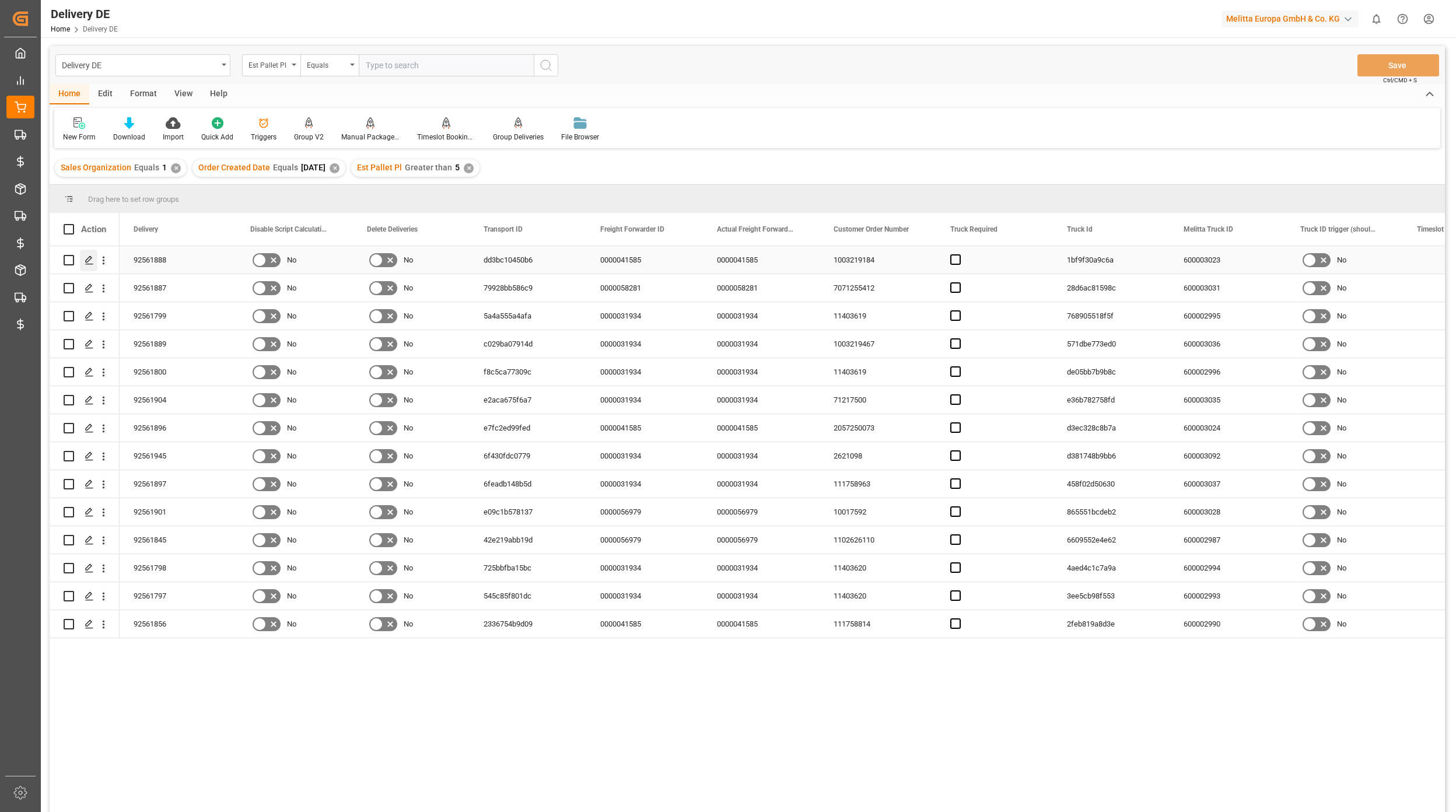
click at [89, 261] on icon "Press SPACE to select this row." at bounding box center [89, 260] width 9 height 9
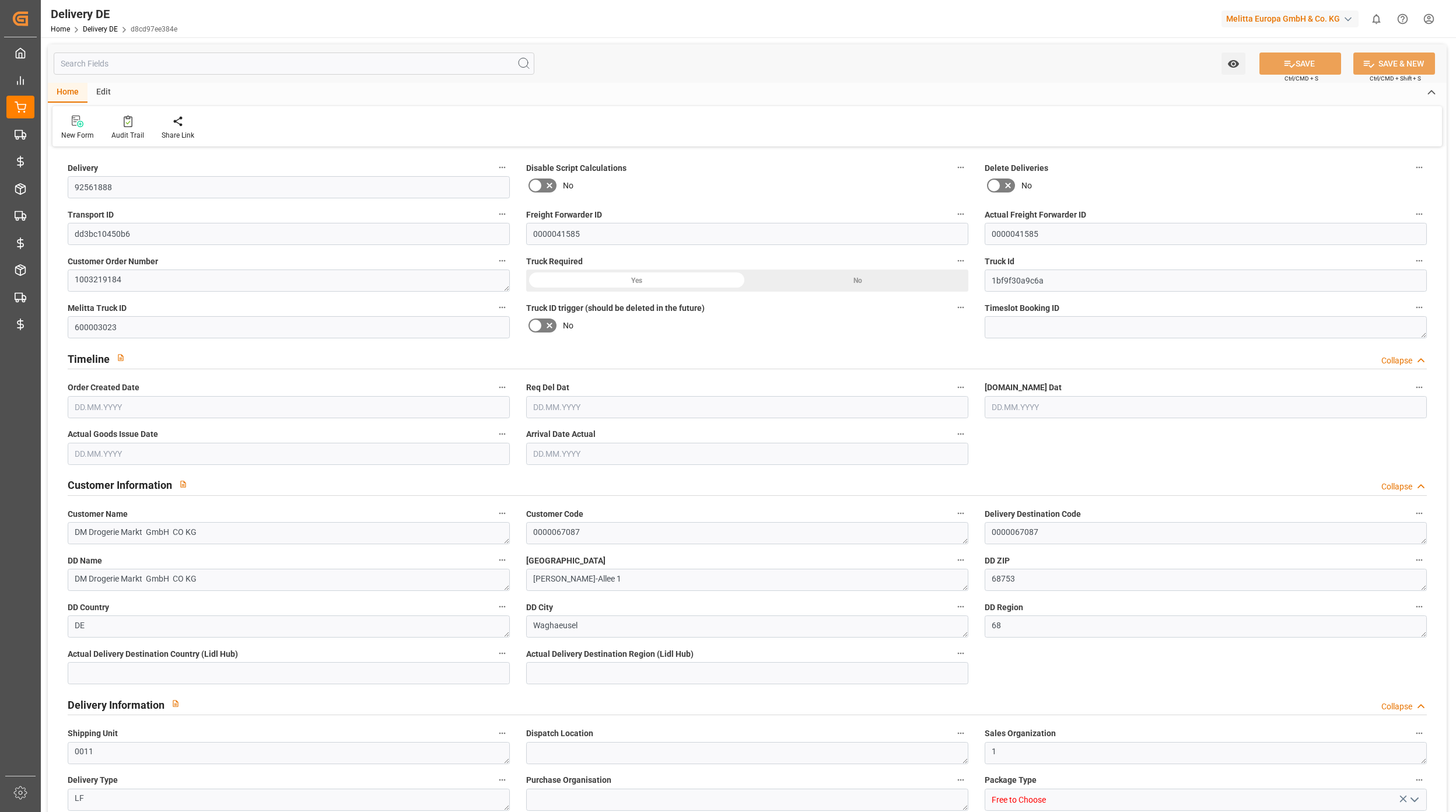
type input "21"
type input "11"
type input "2282.437"
type input "3556"
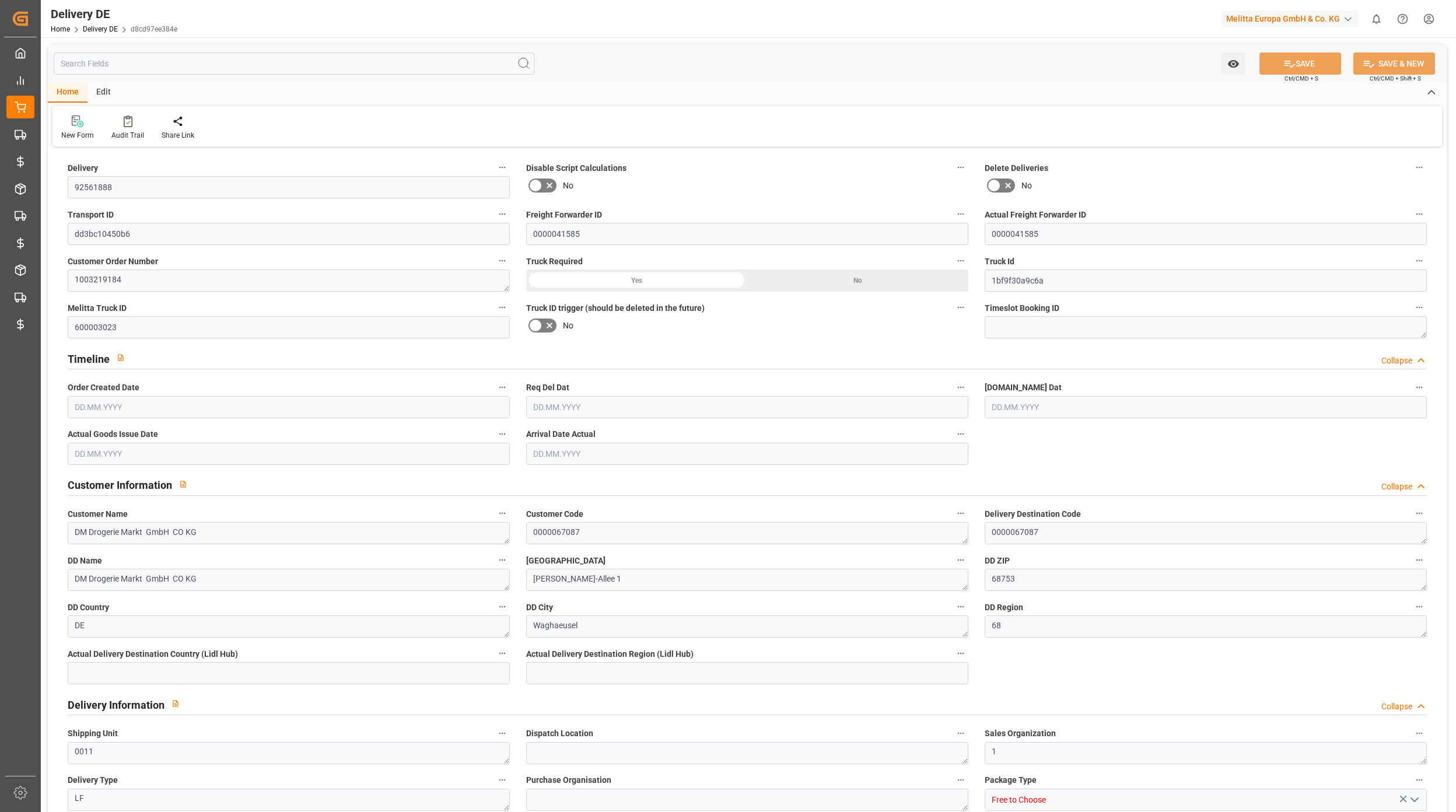
type input "17705.674"
type input "[DATE]"
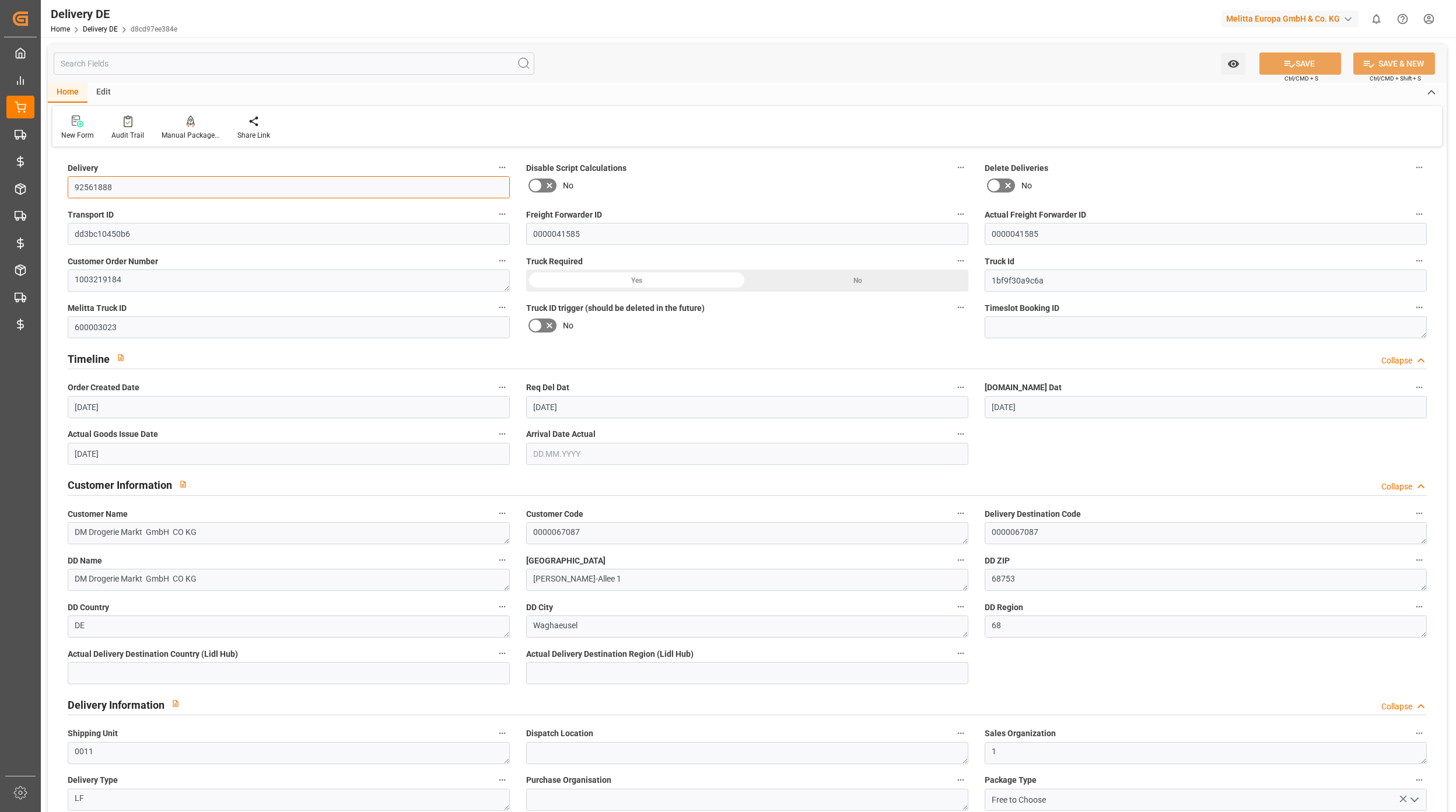
drag, startPoint x: 96, startPoint y: 180, endPoint x: 66, endPoint y: 180, distance: 30.0
click at [66, 180] on div "Delivery 92561888" at bounding box center [289, 179] width 459 height 47
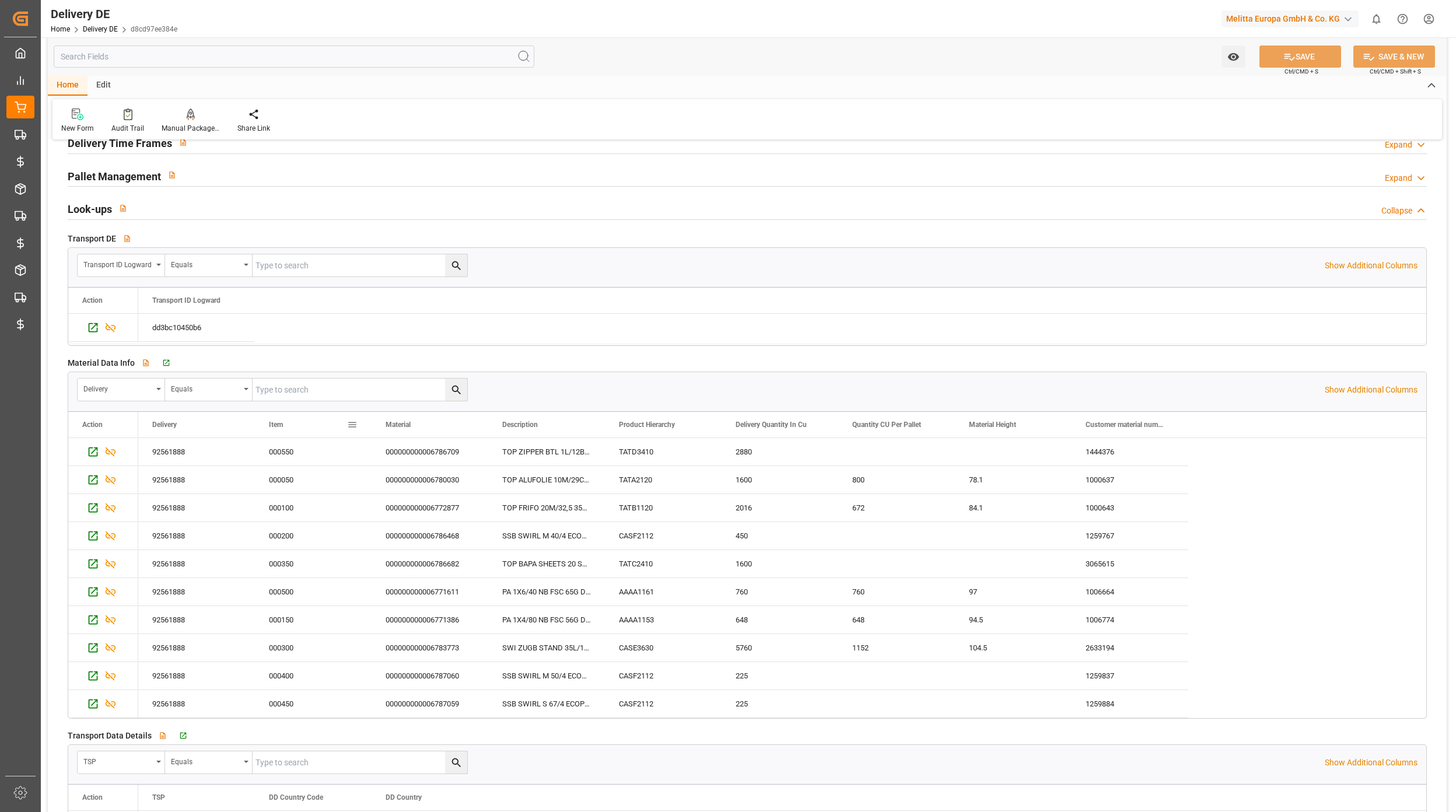
scroll to position [1711, 0]
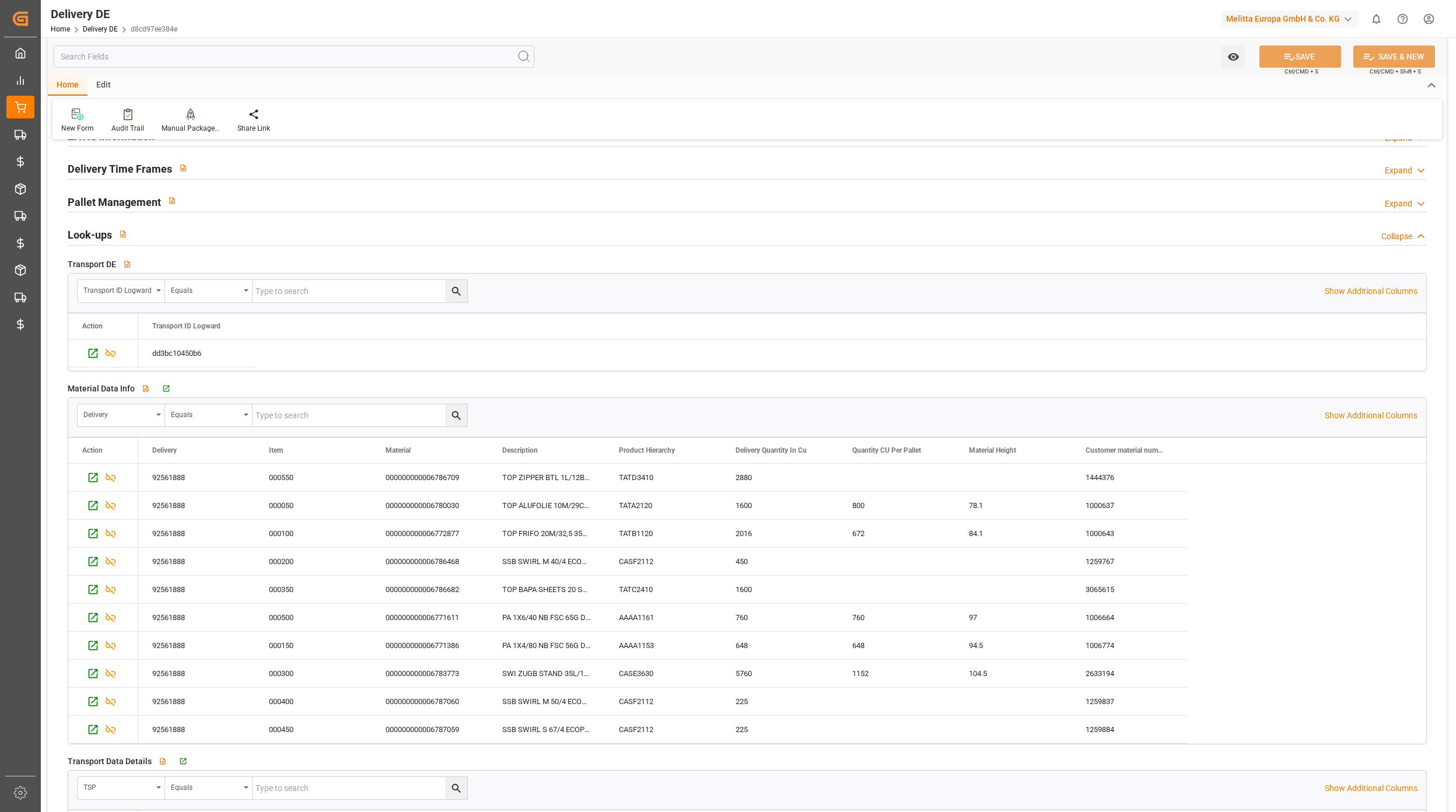
click at [123, 66] on input "text" at bounding box center [293, 56] width 481 height 22
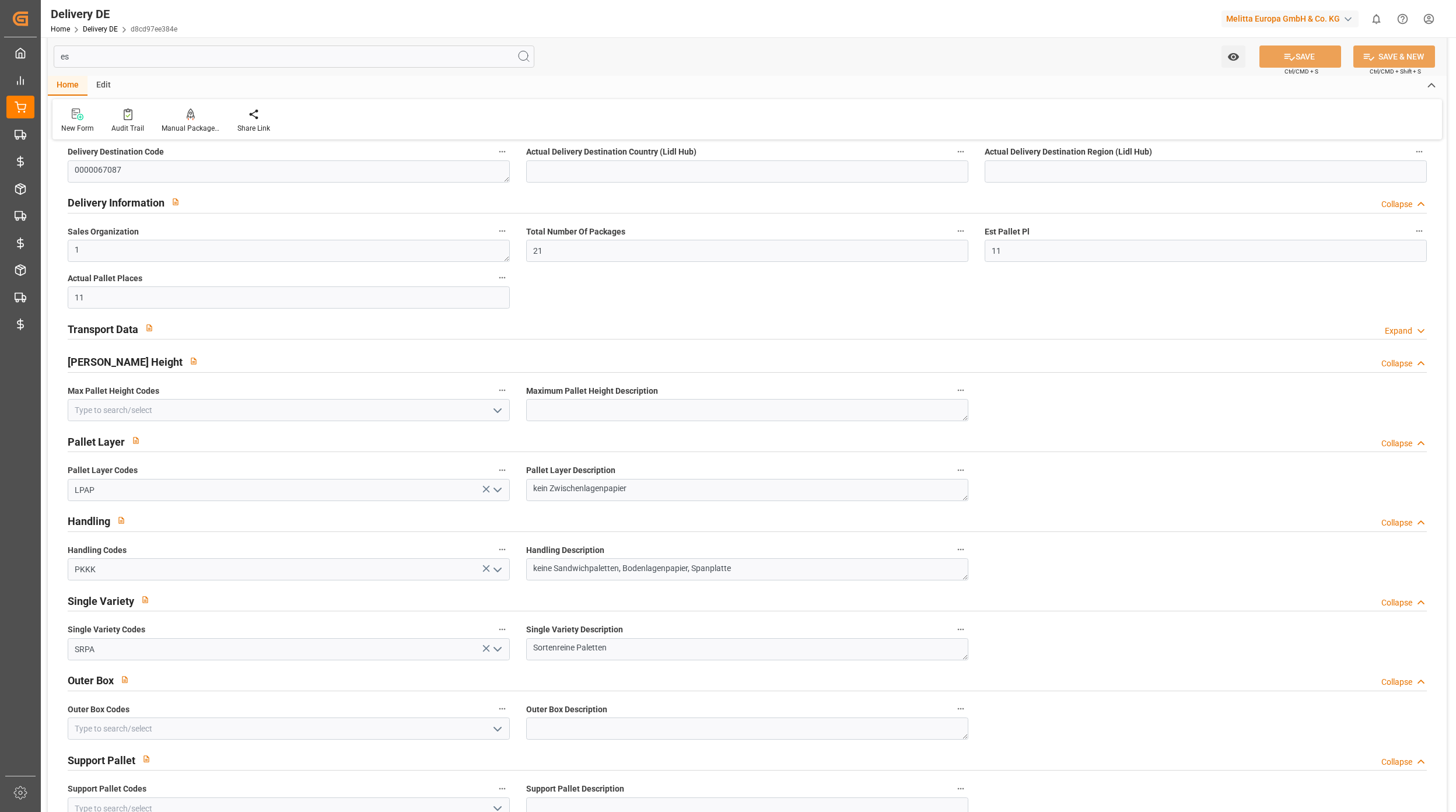
scroll to position [0, 0]
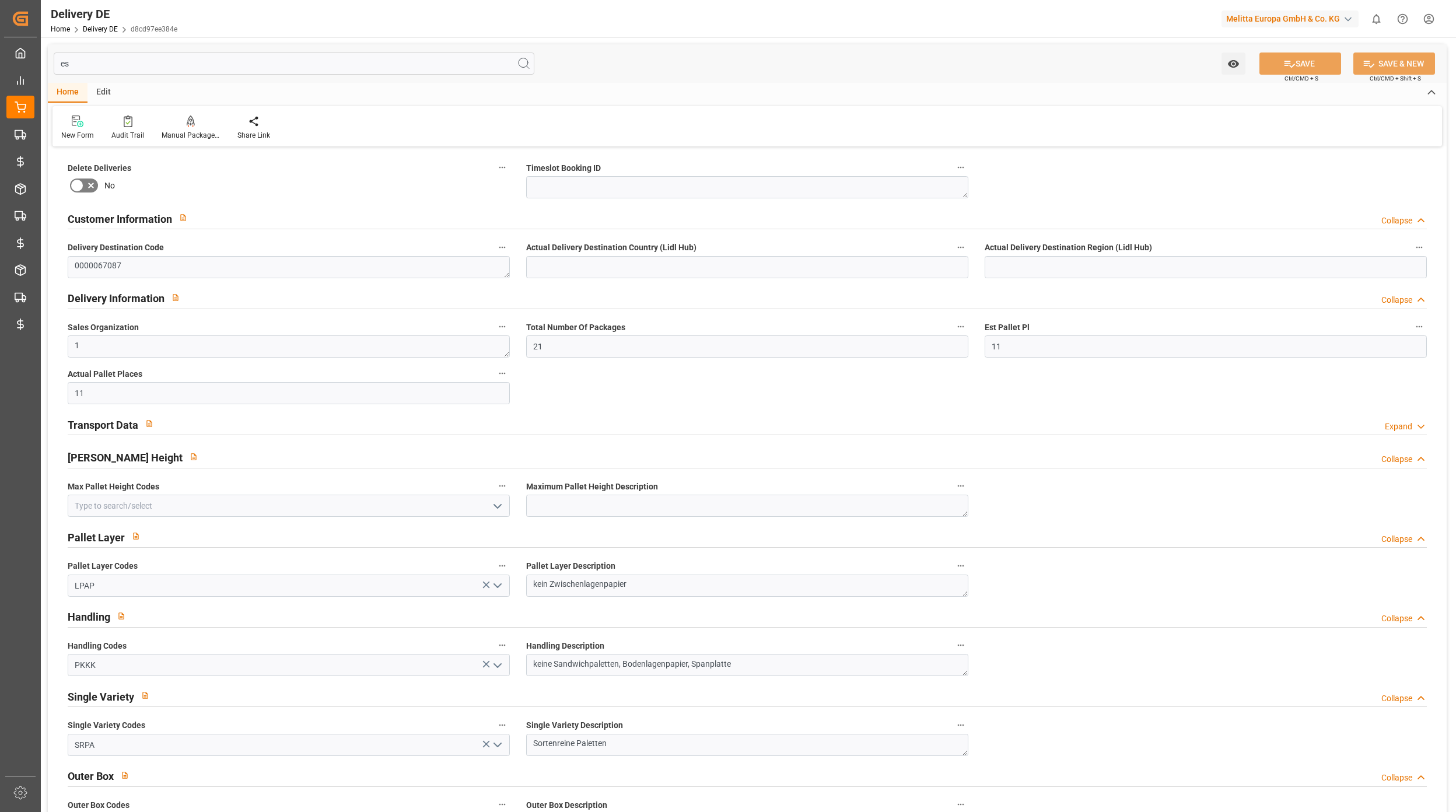
drag, startPoint x: 76, startPoint y: 56, endPoint x: 66, endPoint y: 57, distance: 10.0
click at [66, 57] on input "es" at bounding box center [293, 63] width 481 height 22
type input "e"
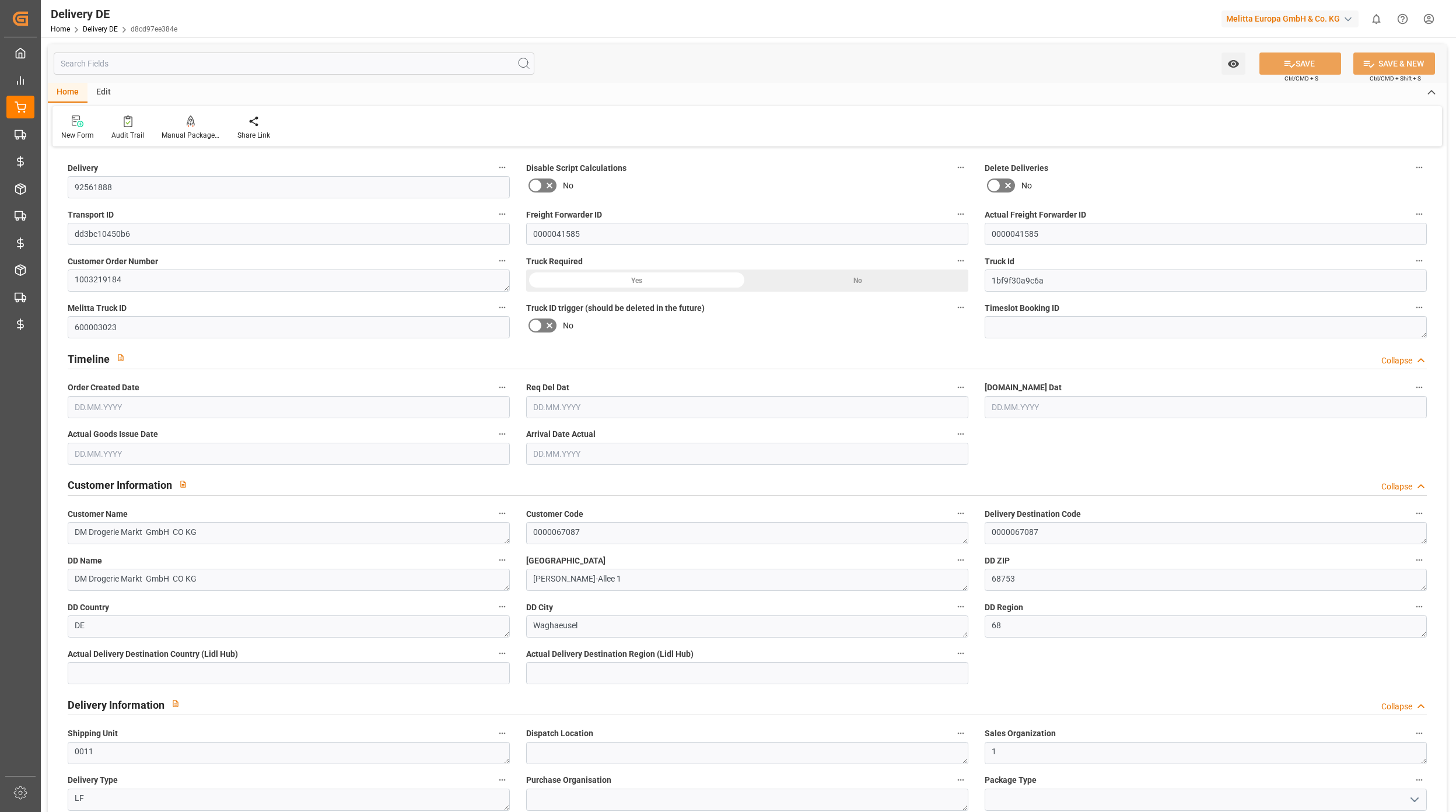
type input "Free to Choose"
type input "2282.437"
type input "3556"
type input "17705.674"
type input "[DATE]"
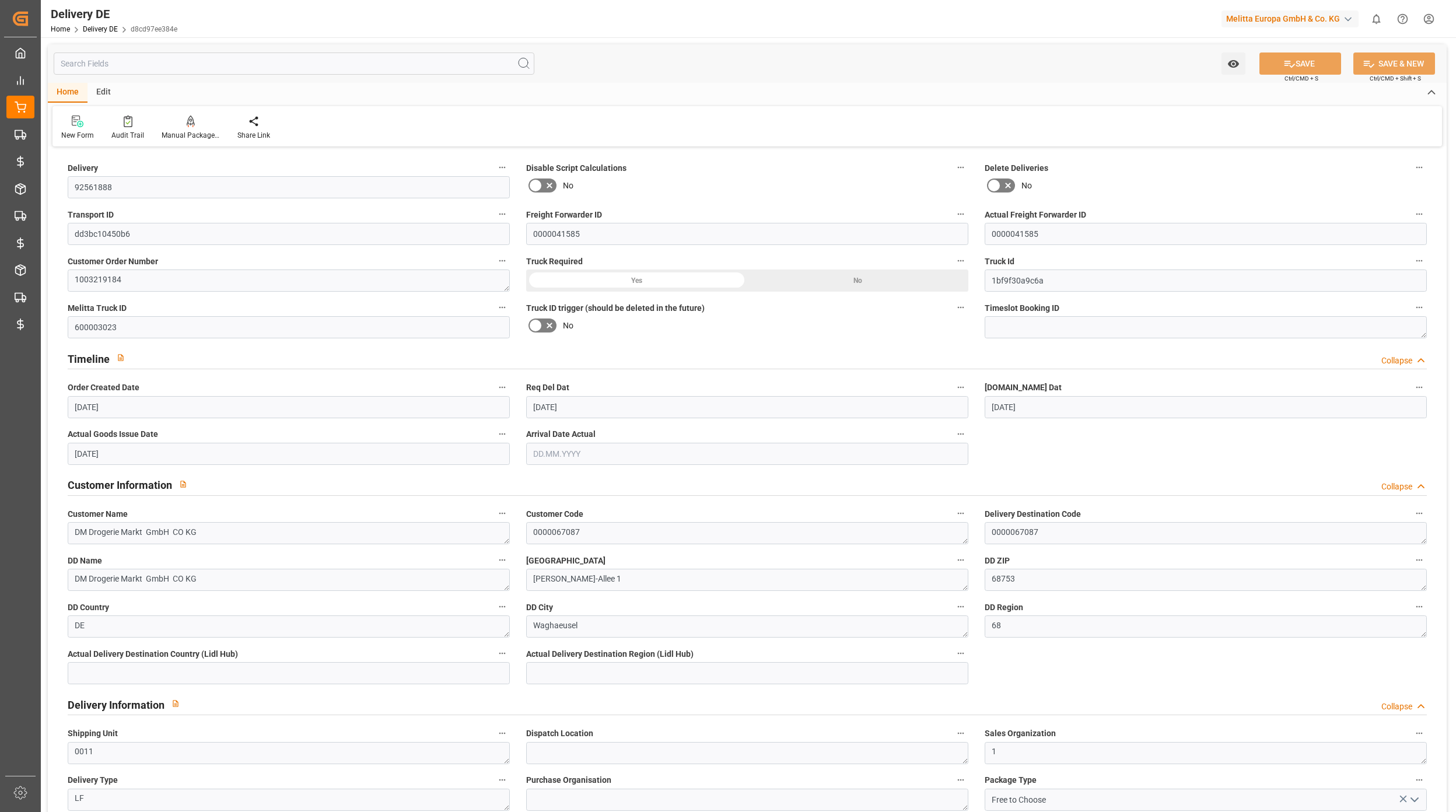
type input "[DATE]"
drag, startPoint x: 130, startPoint y: 189, endPoint x: 49, endPoint y: 192, distance: 81.1
